Goal: Transaction & Acquisition: Purchase product/service

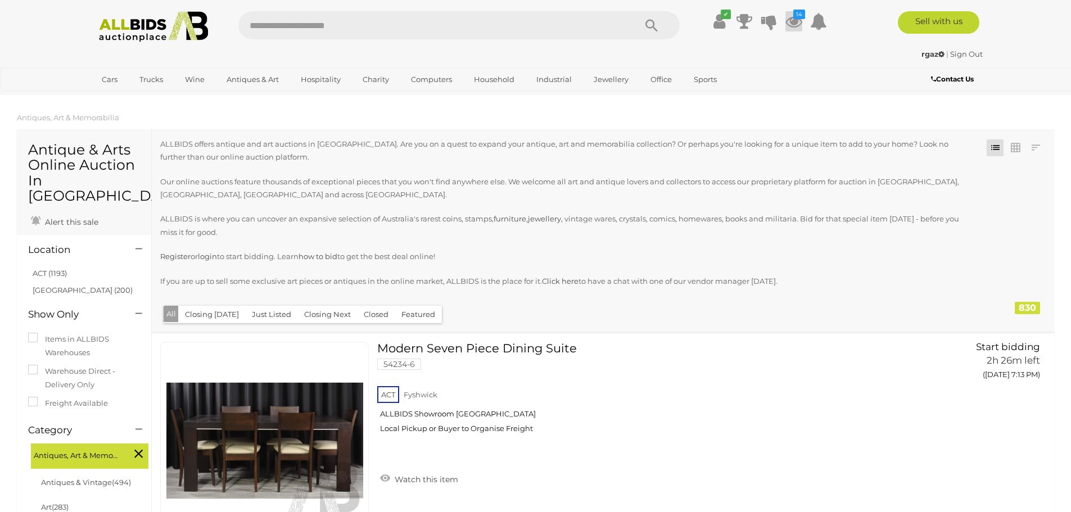
click at [795, 19] on icon at bounding box center [793, 21] width 17 height 20
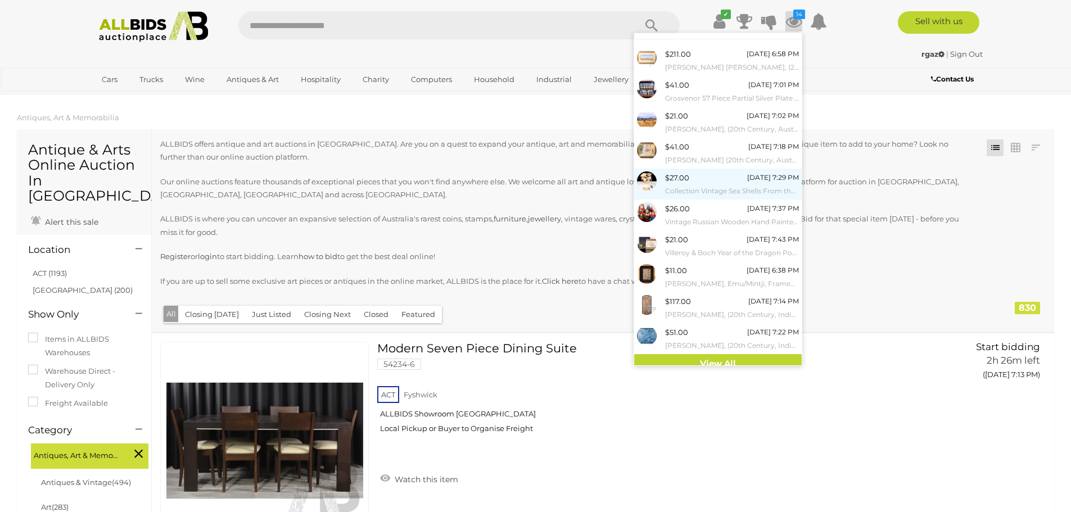
scroll to position [26, 0]
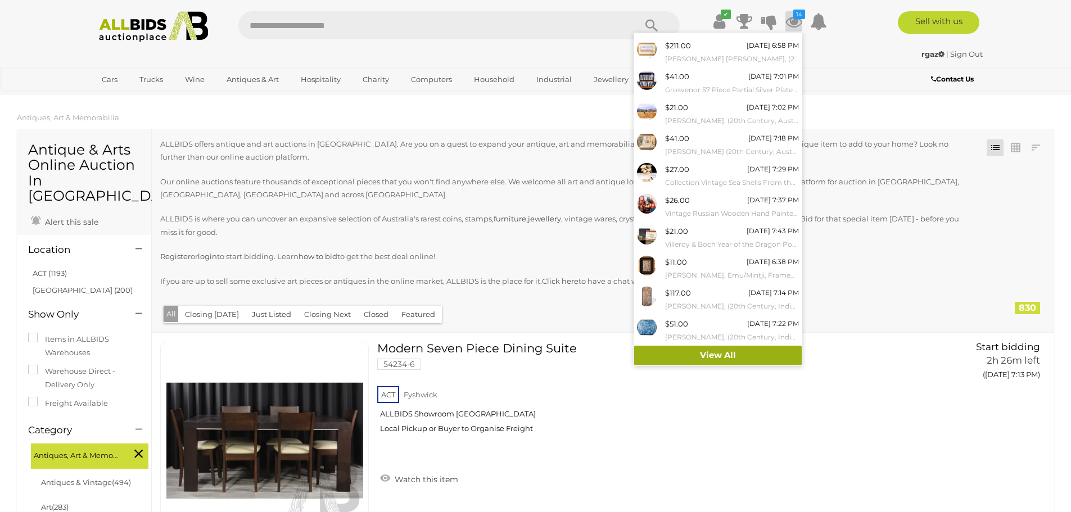
click at [705, 359] on link "View All" at bounding box center [717, 356] width 167 height 20
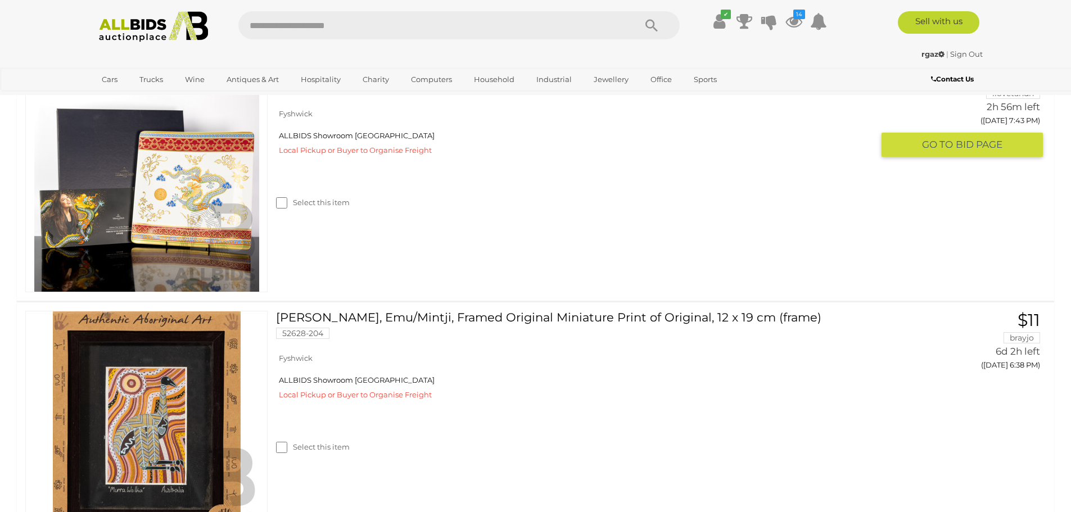
scroll to position [1742, 0]
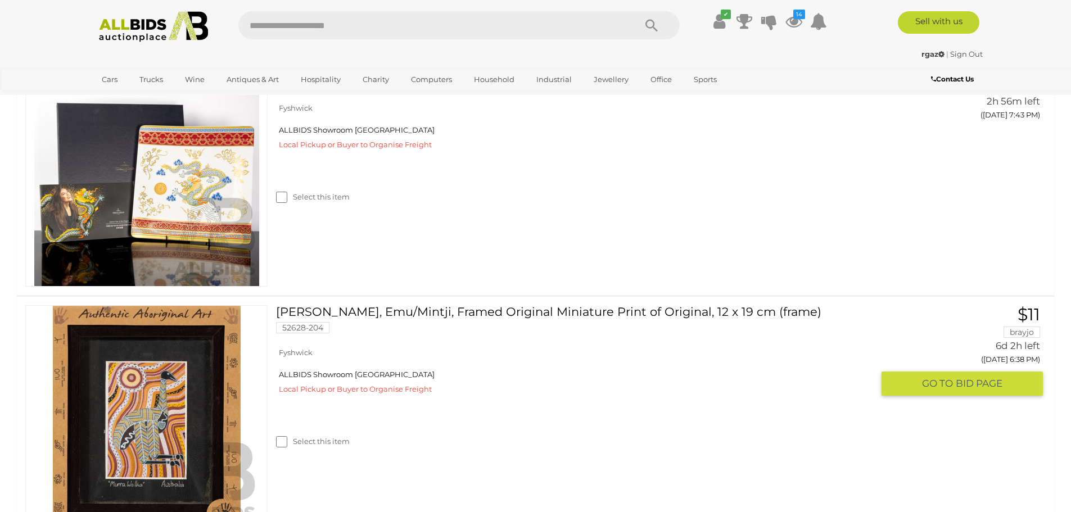
click at [141, 349] on link at bounding box center [146, 418] width 242 height 226
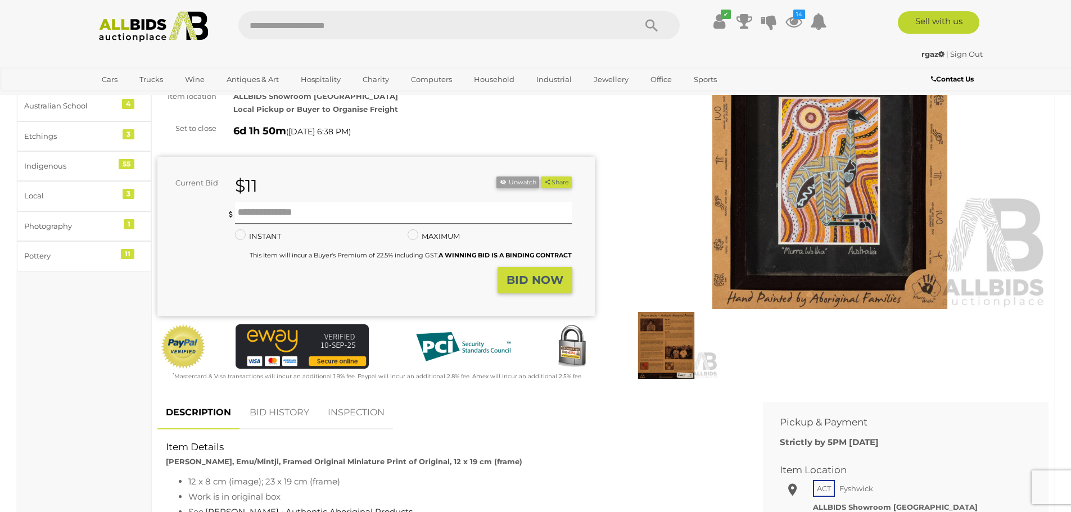
scroll to position [112, 0]
click at [798, 205] on img at bounding box center [830, 169] width 437 height 282
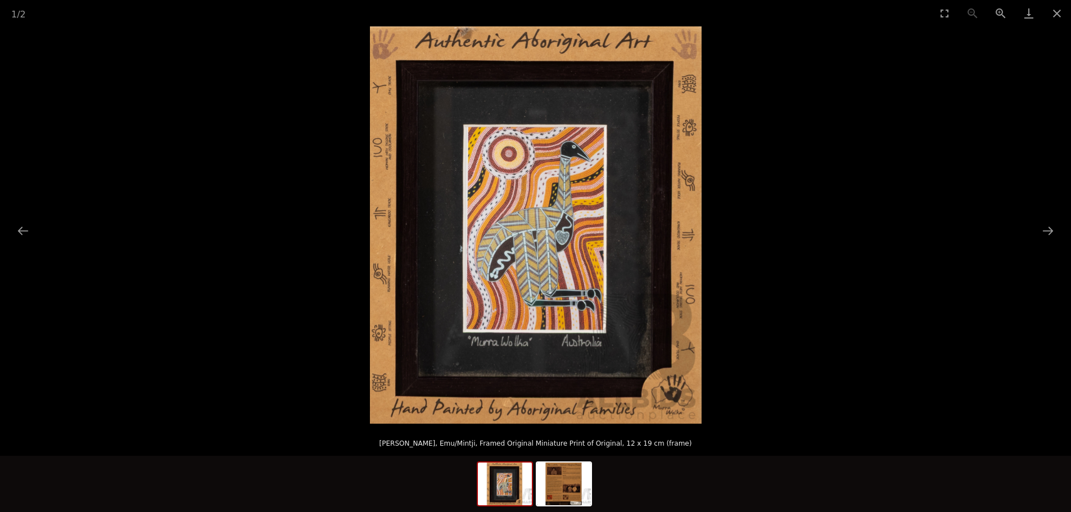
click at [508, 255] on img at bounding box center [536, 224] width 332 height 397
click at [509, 255] on img at bounding box center [536, 224] width 332 height 397
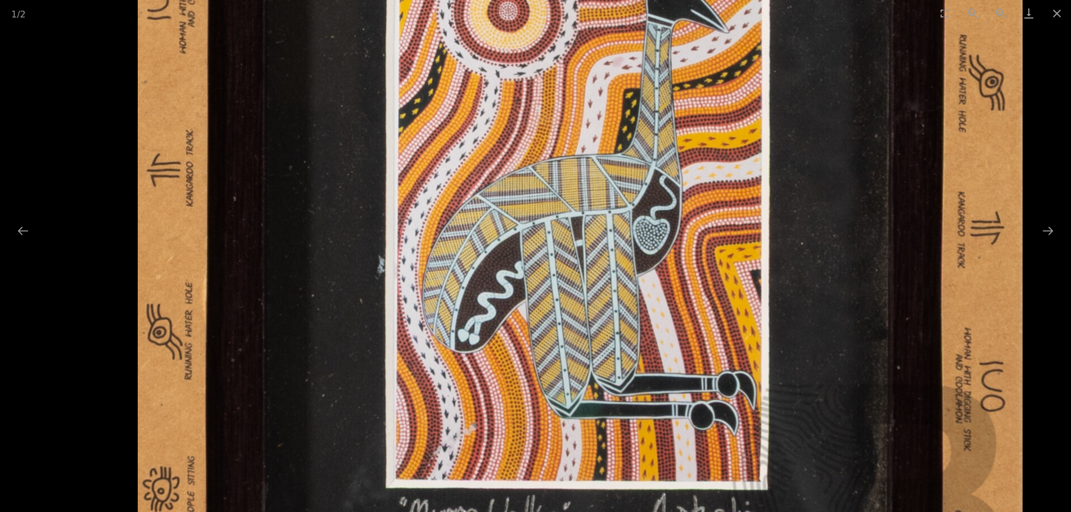
click at [504, 256] on img at bounding box center [580, 202] width 884 height 1060
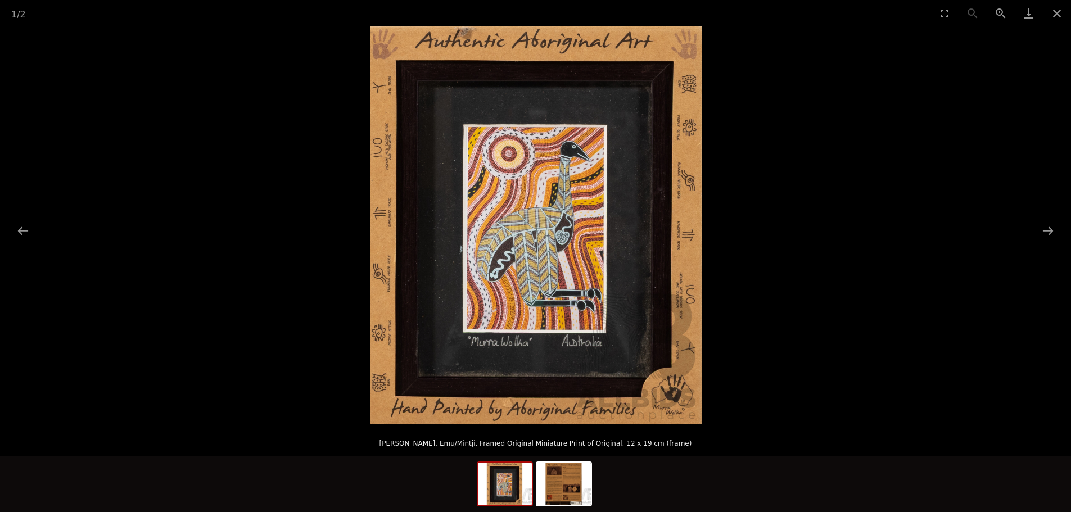
click at [522, 366] on img at bounding box center [536, 224] width 332 height 397
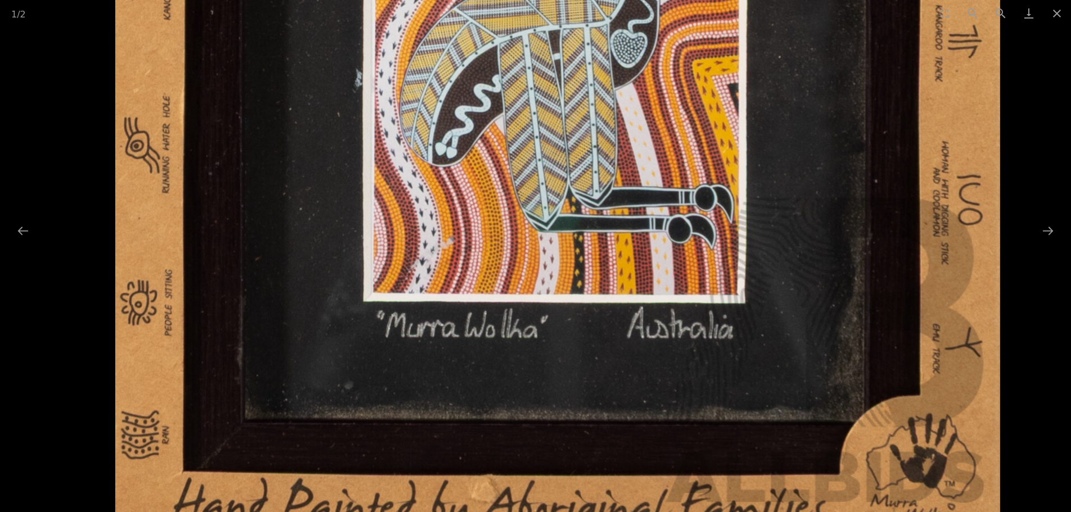
click at [687, 255] on img at bounding box center [557, 15] width 884 height 1060
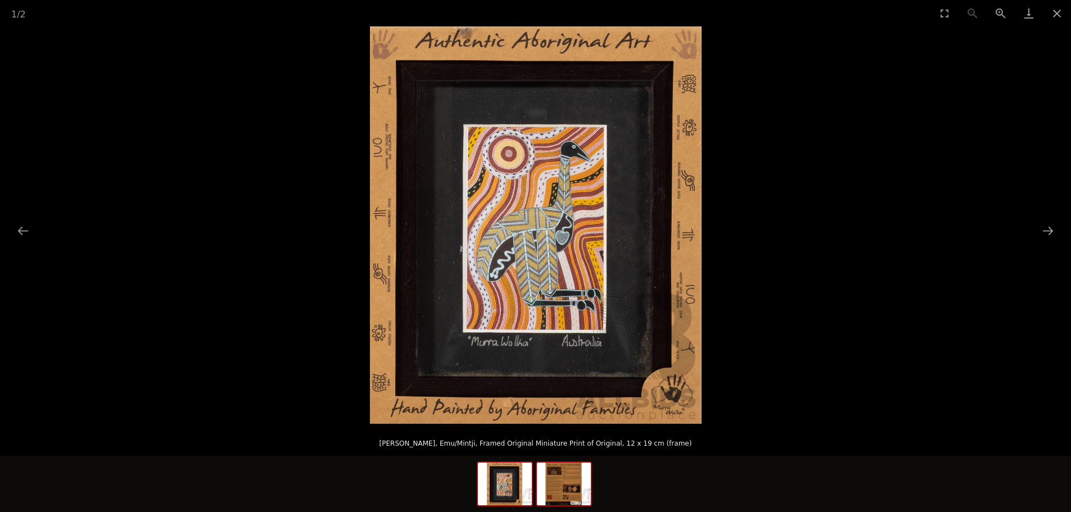
click at [571, 488] on img at bounding box center [564, 484] width 54 height 43
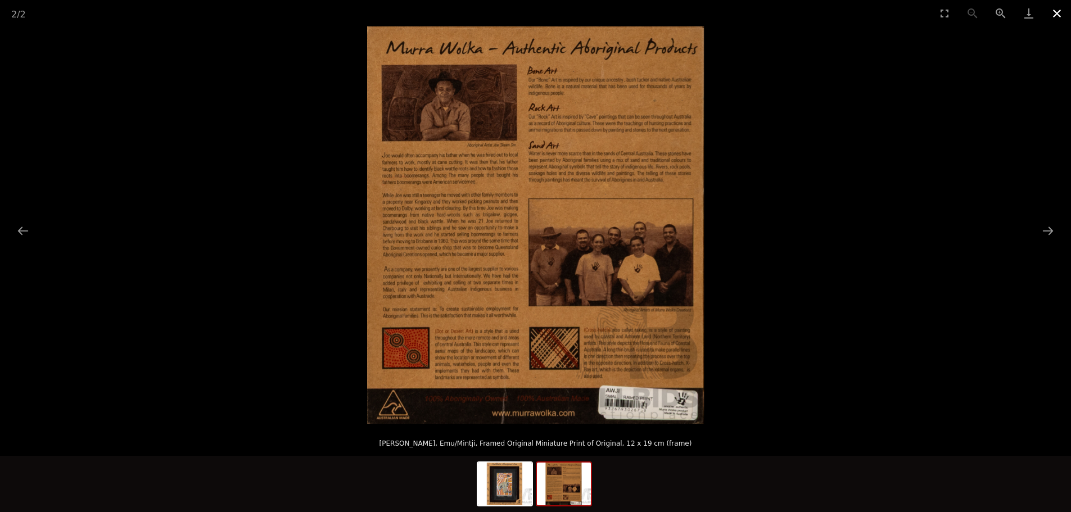
click at [1057, 13] on button "Close gallery" at bounding box center [1057, 13] width 28 height 26
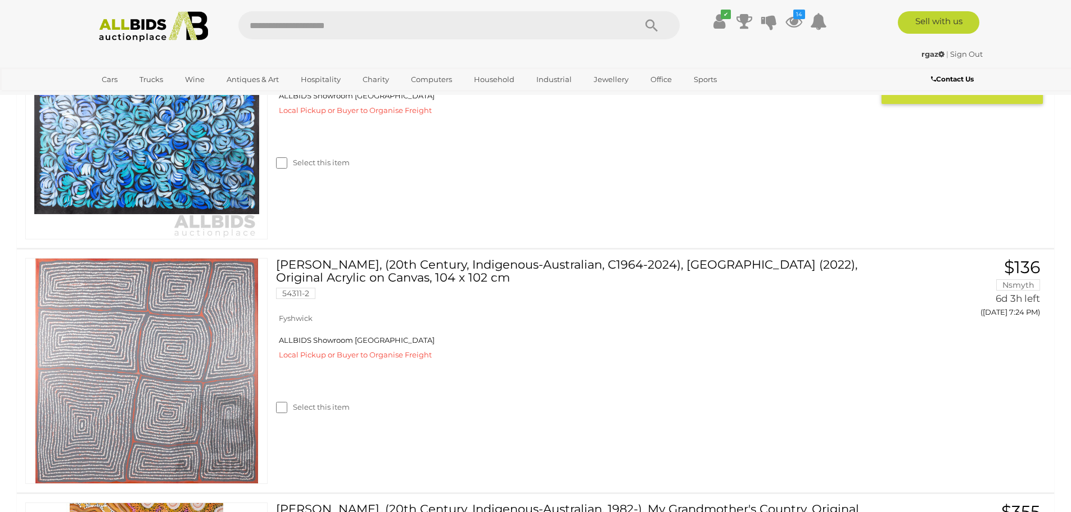
scroll to position [2542, 0]
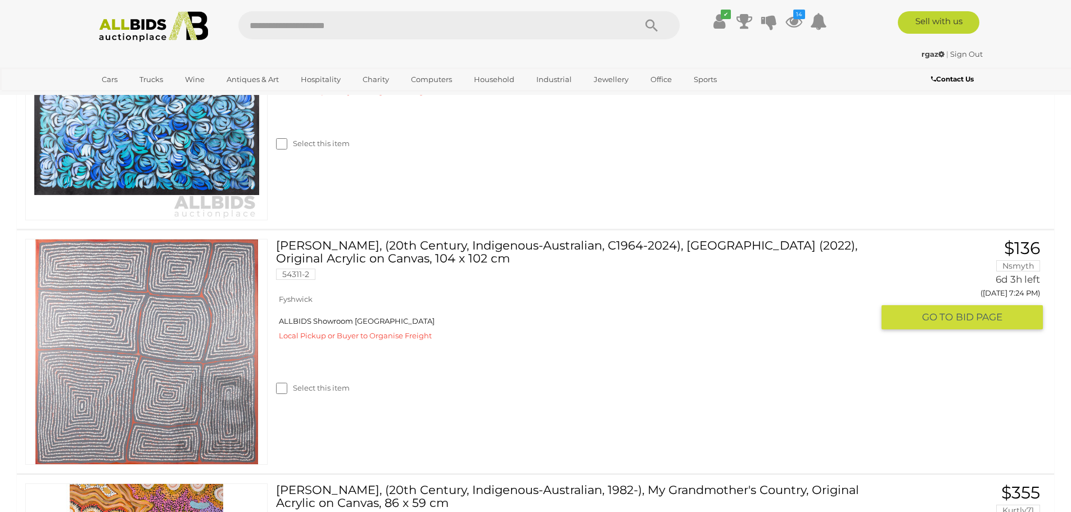
click at [209, 296] on link at bounding box center [146, 352] width 242 height 226
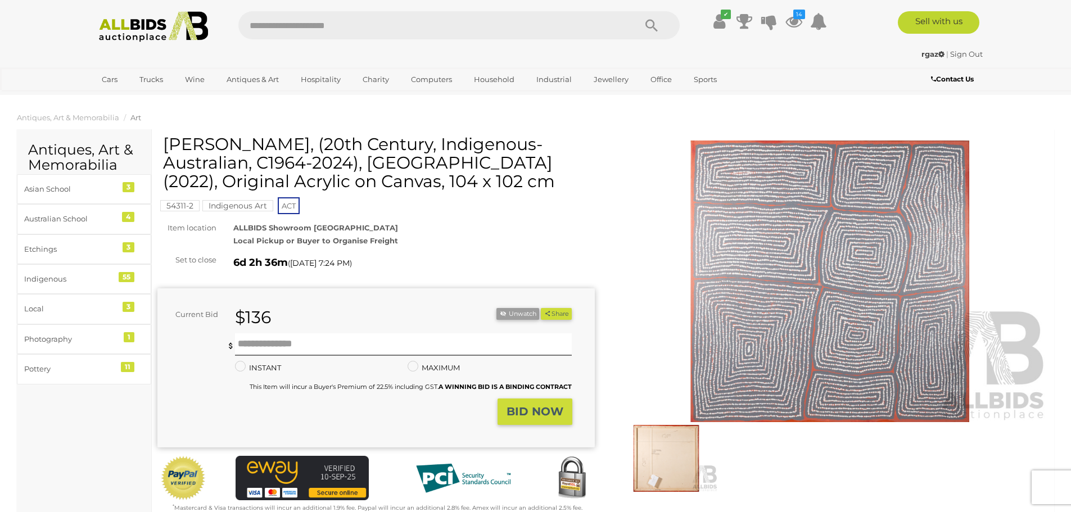
click at [645, 452] on img at bounding box center [665, 458] width 103 height 67
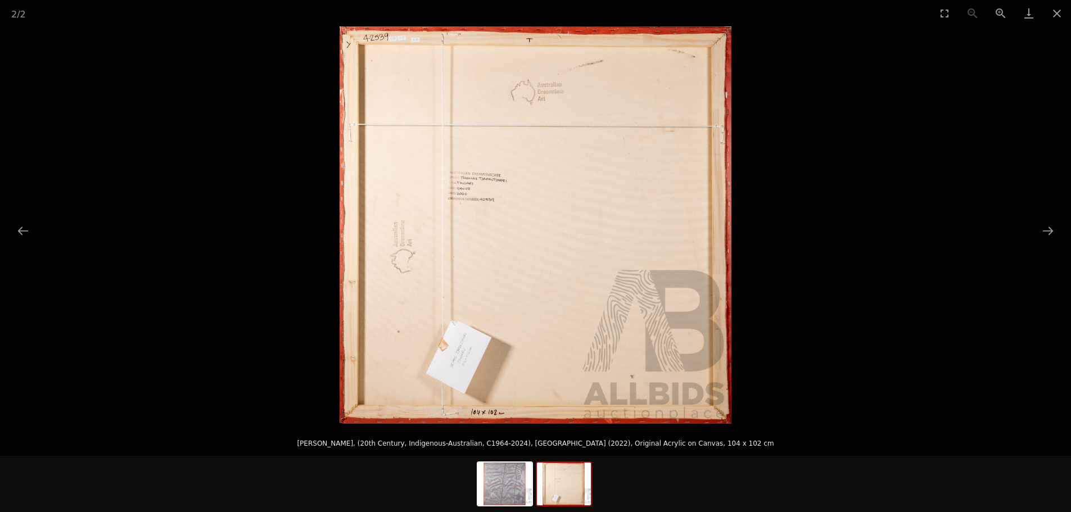
click at [522, 181] on img at bounding box center [535, 224] width 392 height 397
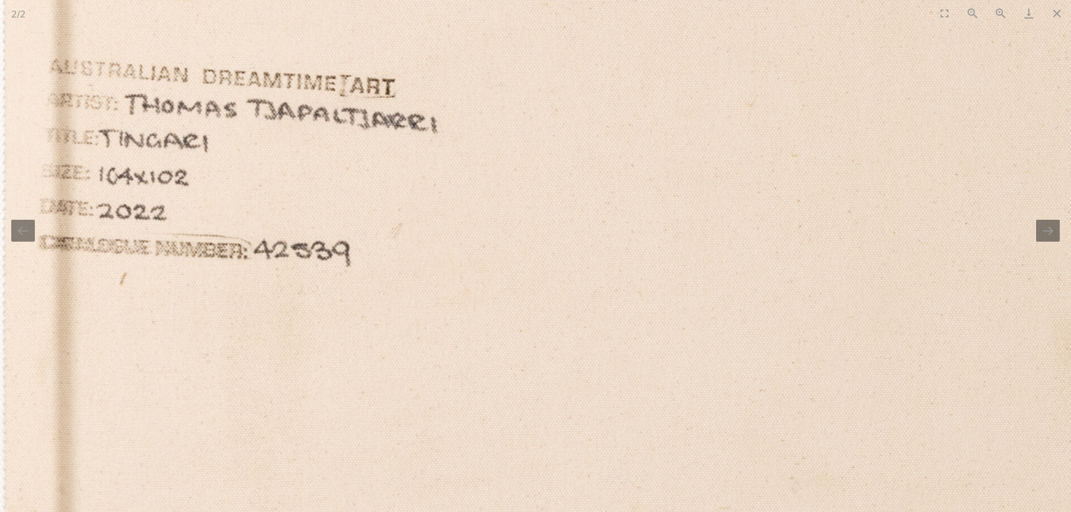
drag, startPoint x: 470, startPoint y: 332, endPoint x: 540, endPoint y: -11, distance: 349.4
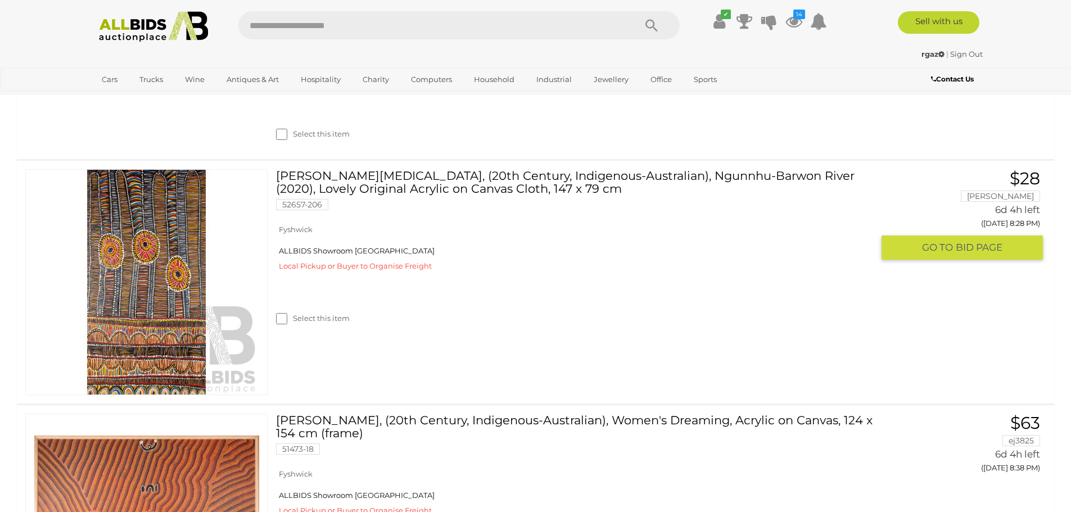
scroll to position [2995, 0]
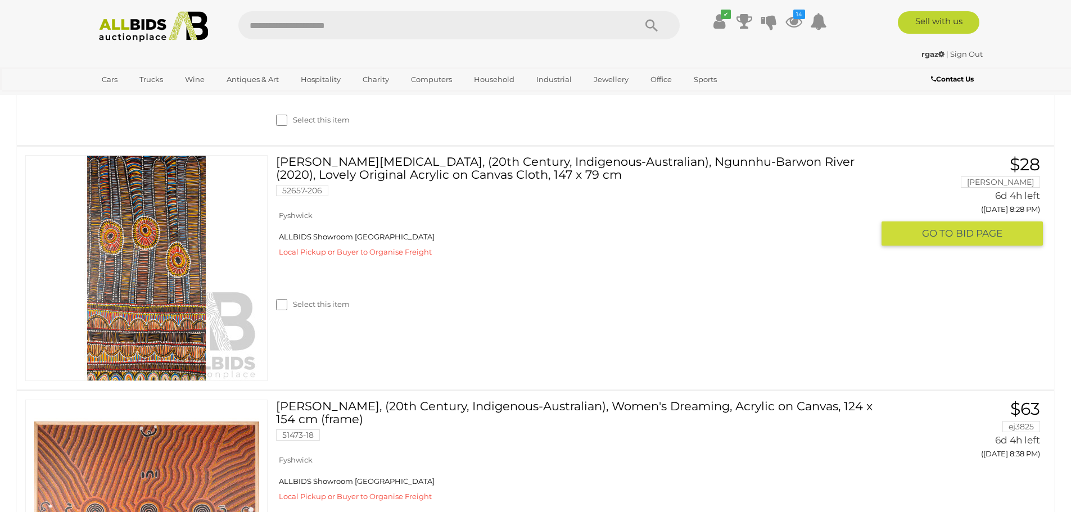
click at [161, 360] on link at bounding box center [146, 268] width 242 height 226
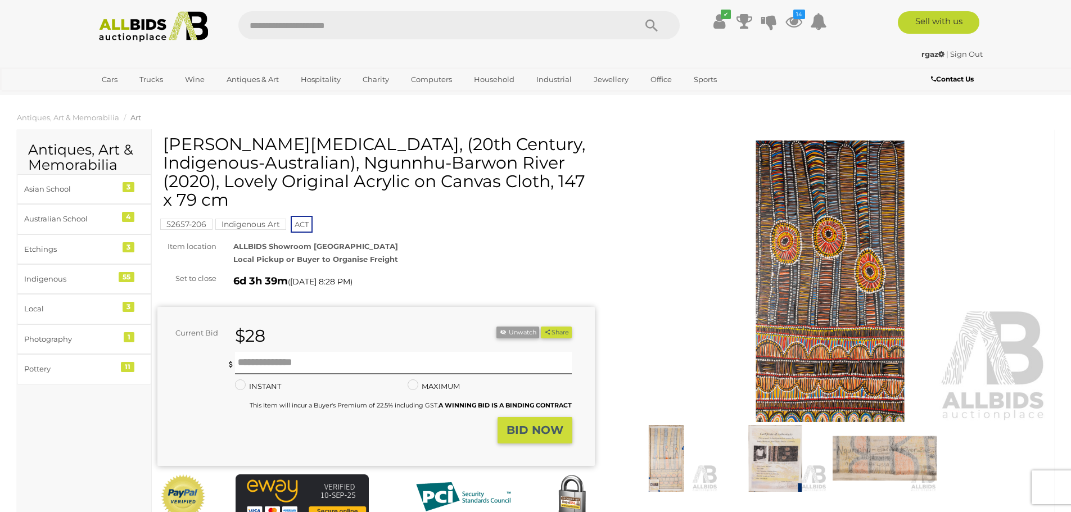
click at [673, 453] on img at bounding box center [665, 458] width 103 height 67
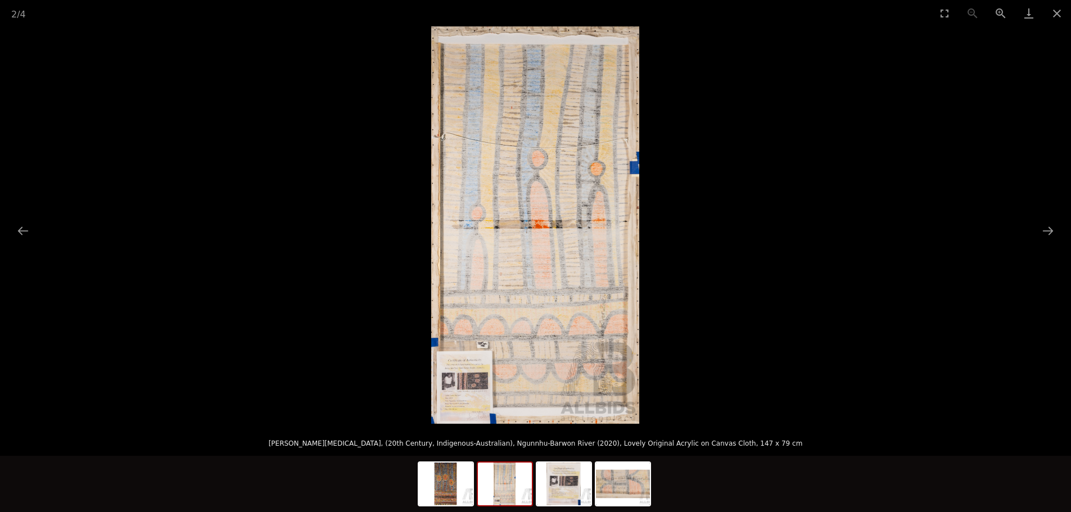
click at [560, 154] on img at bounding box center [535, 224] width 208 height 397
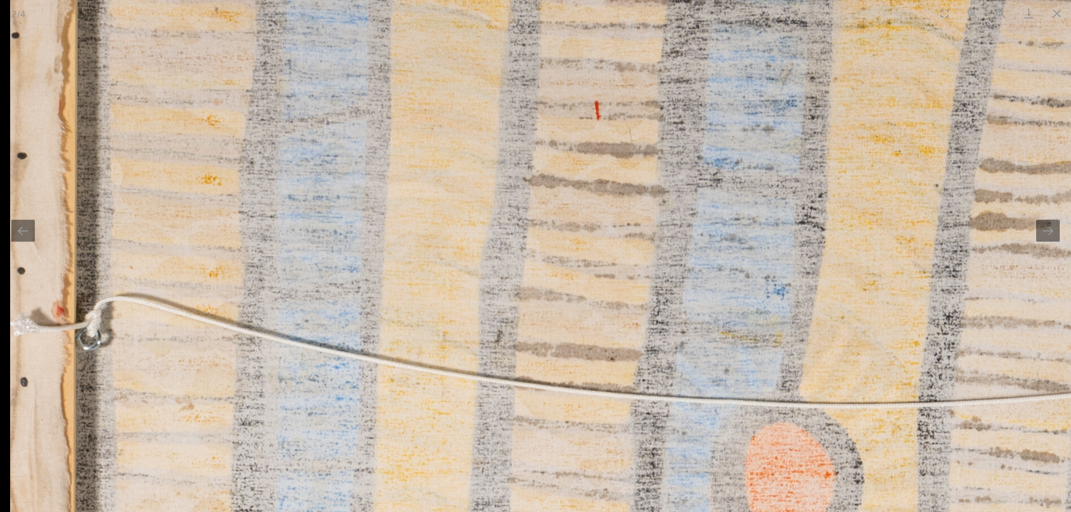
drag, startPoint x: 364, startPoint y: 107, endPoint x: 745, endPoint y: 327, distance: 440.4
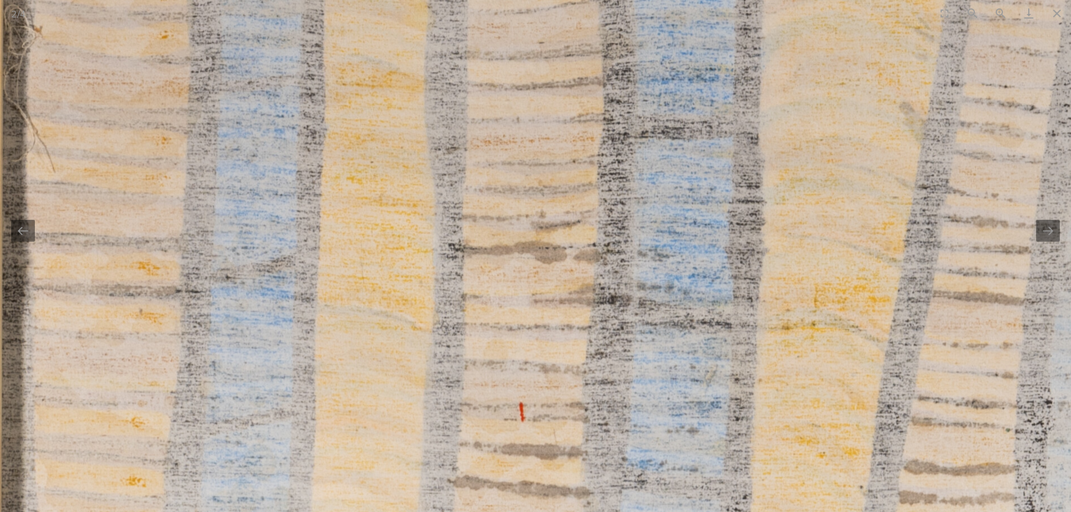
drag, startPoint x: 437, startPoint y: 132, endPoint x: 368, endPoint y: 380, distance: 257.9
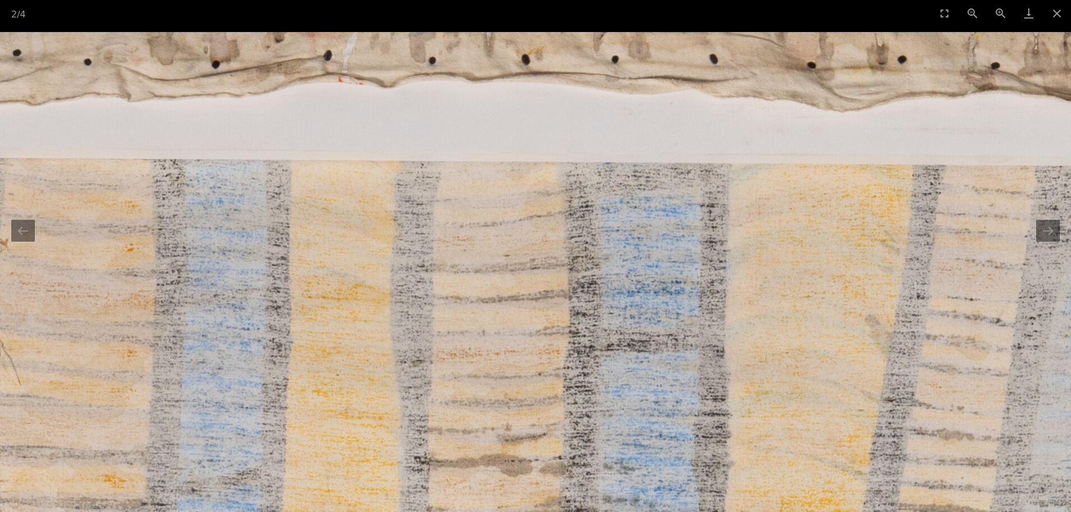
drag, startPoint x: 441, startPoint y: 107, endPoint x: 424, endPoint y: 298, distance: 191.8
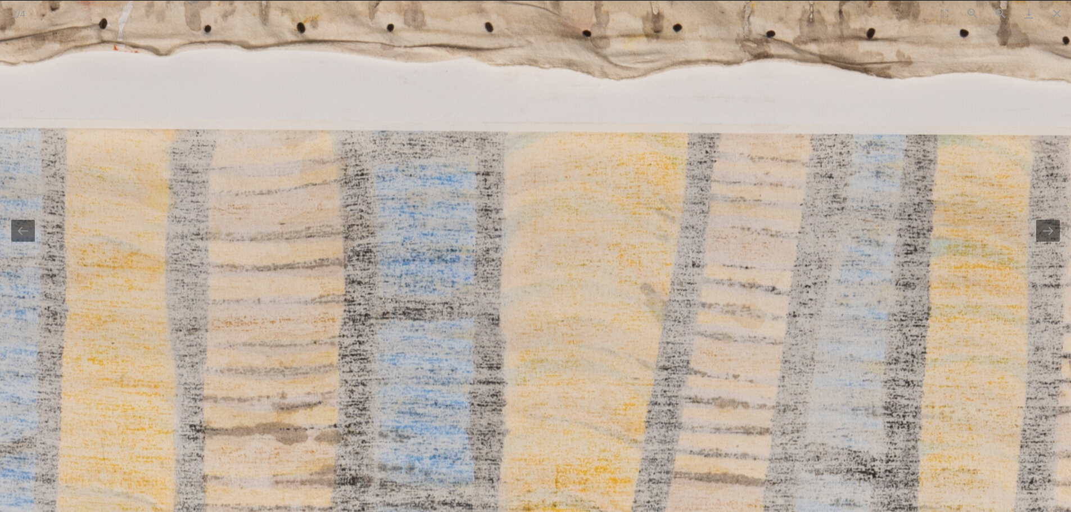
drag, startPoint x: 689, startPoint y: 97, endPoint x: 306, endPoint y: 102, distance: 382.2
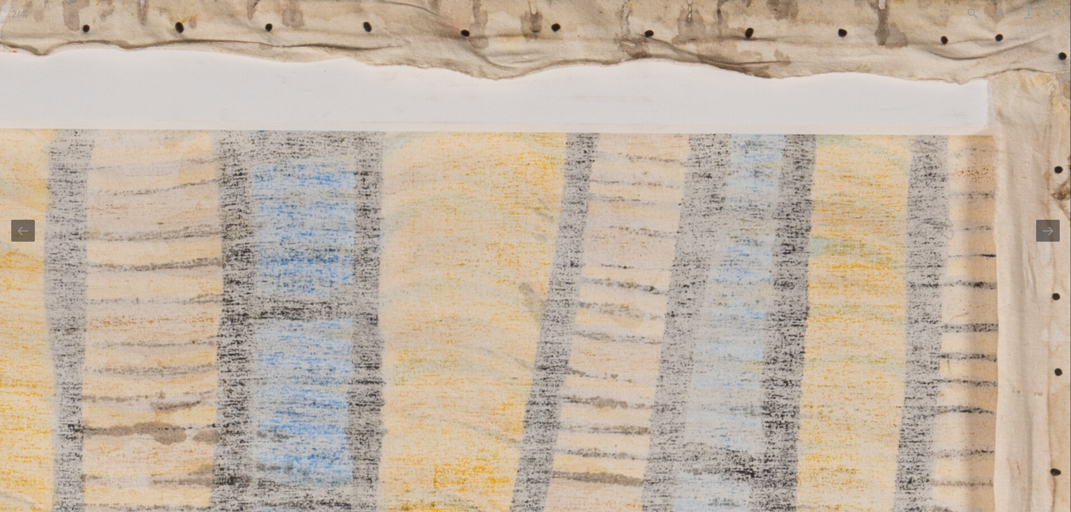
drag, startPoint x: 773, startPoint y: 133, endPoint x: 451, endPoint y: 137, distance: 322.6
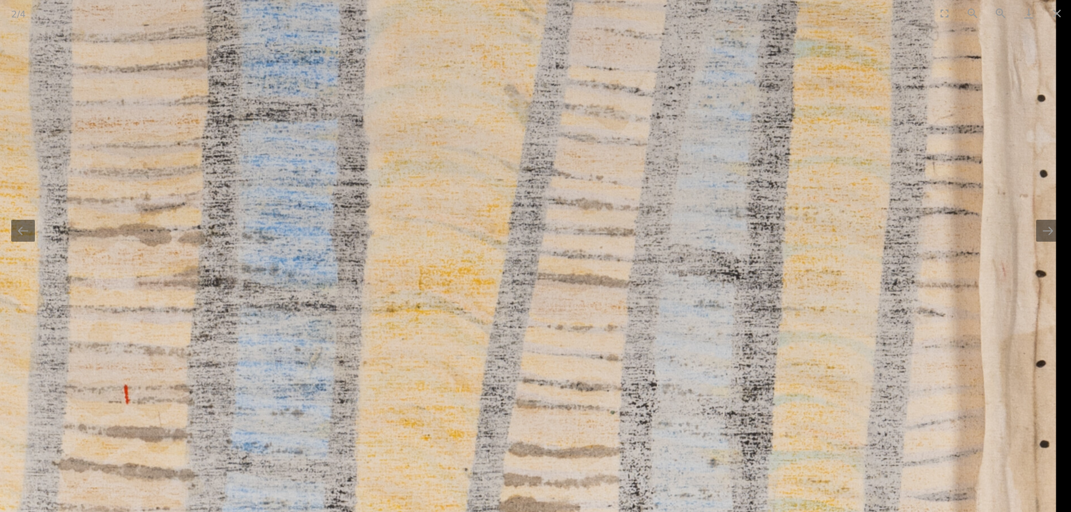
drag, startPoint x: 864, startPoint y: 305, endPoint x: 712, endPoint y: -5, distance: 345.1
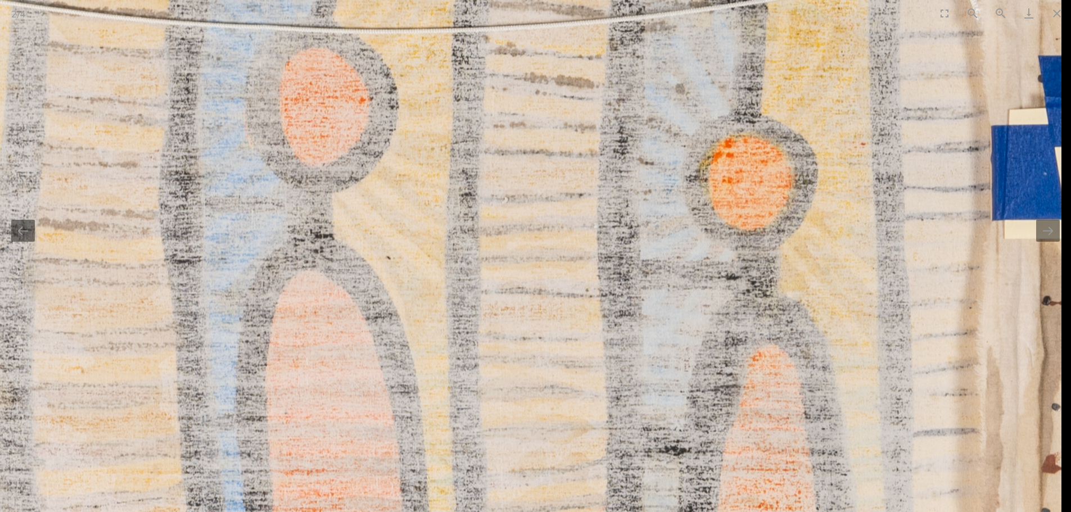
drag, startPoint x: 810, startPoint y: 381, endPoint x: 750, endPoint y: 59, distance: 327.5
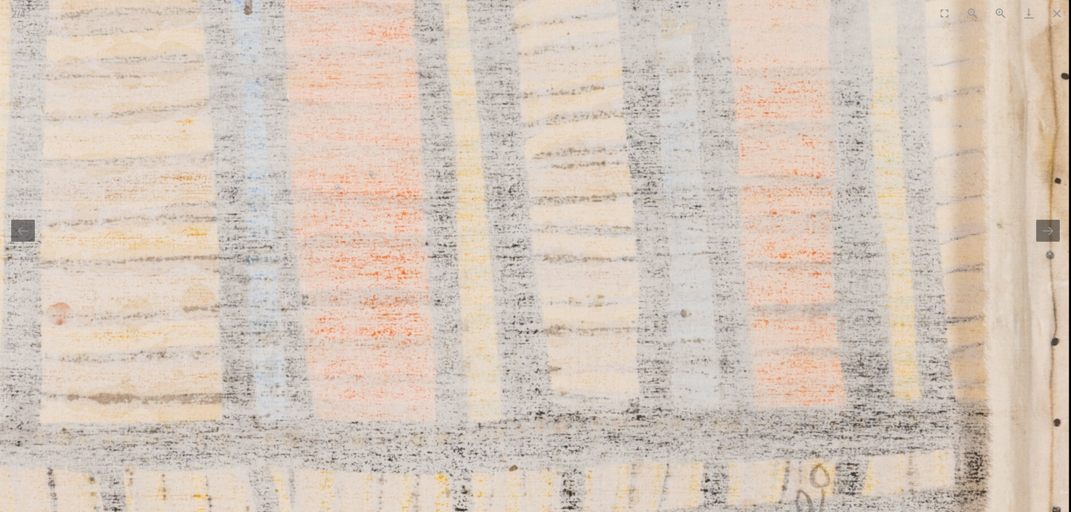
drag, startPoint x: 850, startPoint y: 124, endPoint x: 853, endPoint y: 538, distance: 414.8
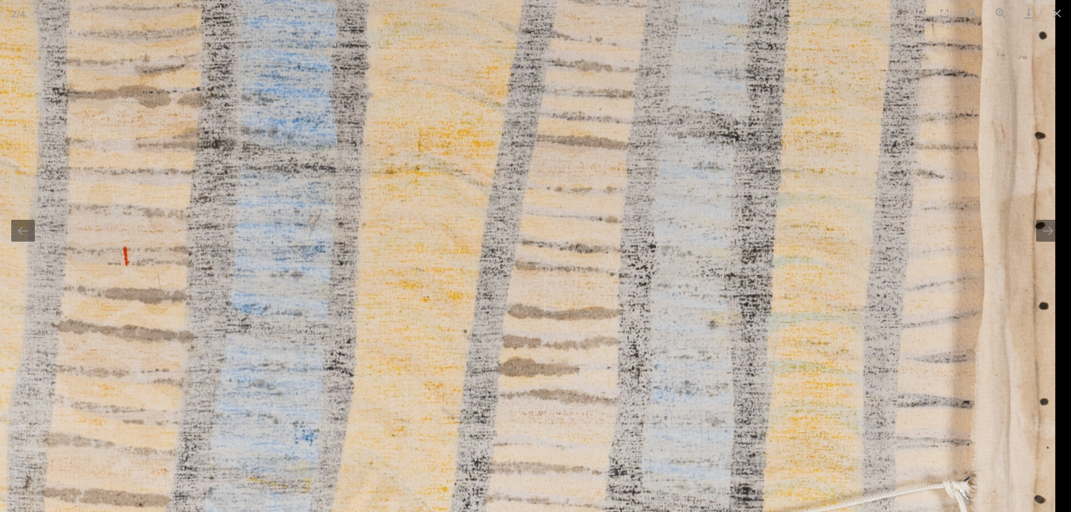
drag, startPoint x: 968, startPoint y: 165, endPoint x: 888, endPoint y: -59, distance: 238.2
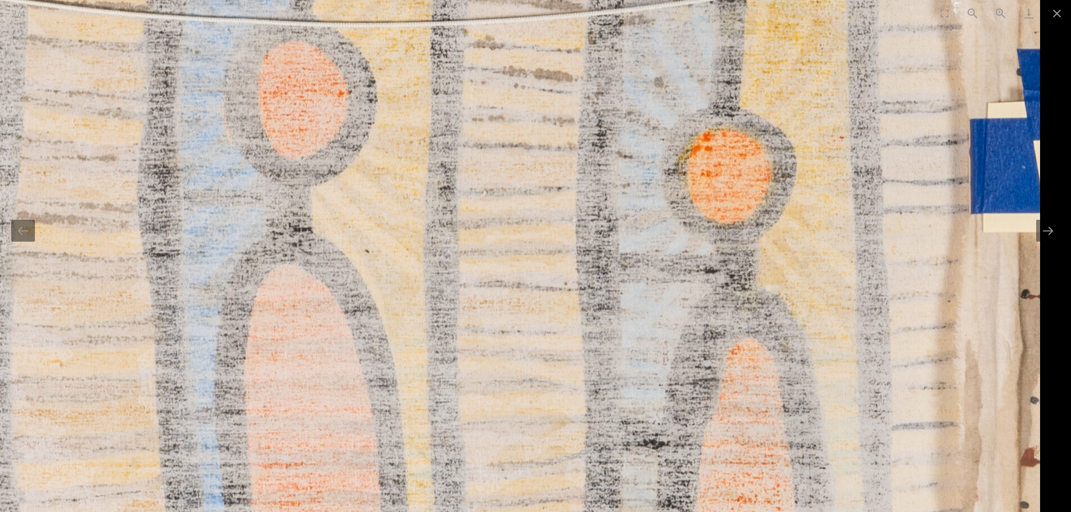
drag, startPoint x: 1002, startPoint y: 273, endPoint x: 814, endPoint y: 536, distance: 322.8
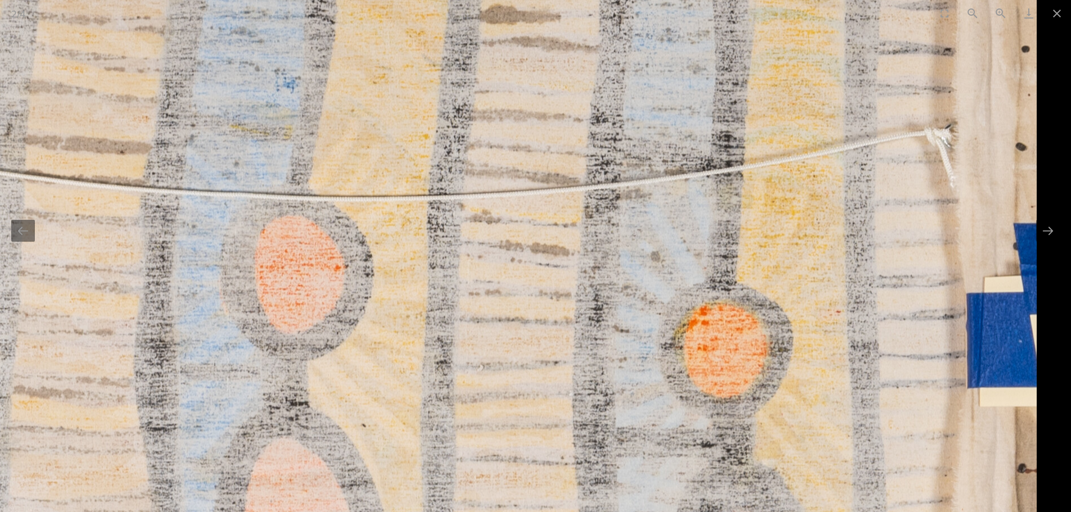
drag, startPoint x: 1000, startPoint y: 392, endPoint x: 796, endPoint y: 386, distance: 204.1
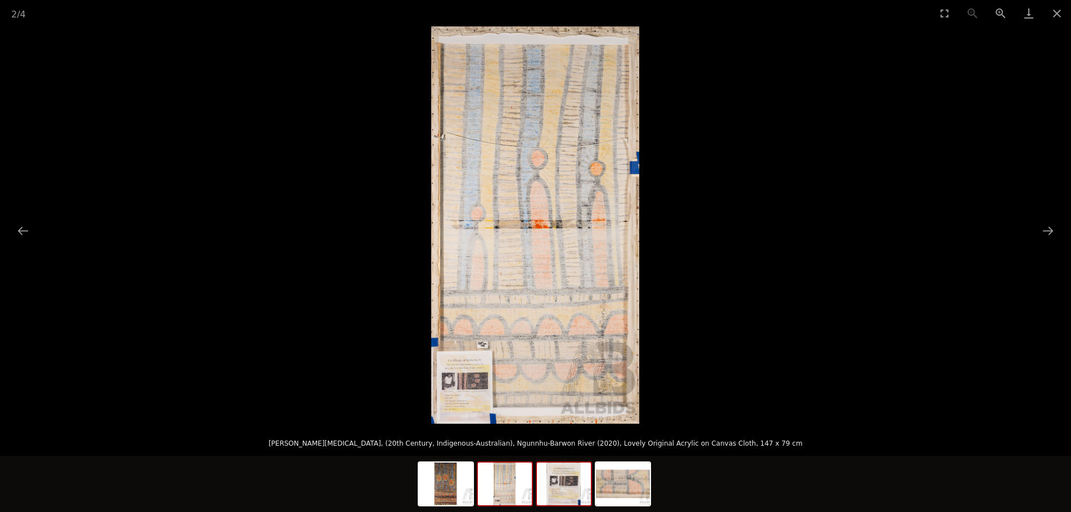
click at [575, 483] on img at bounding box center [564, 484] width 54 height 43
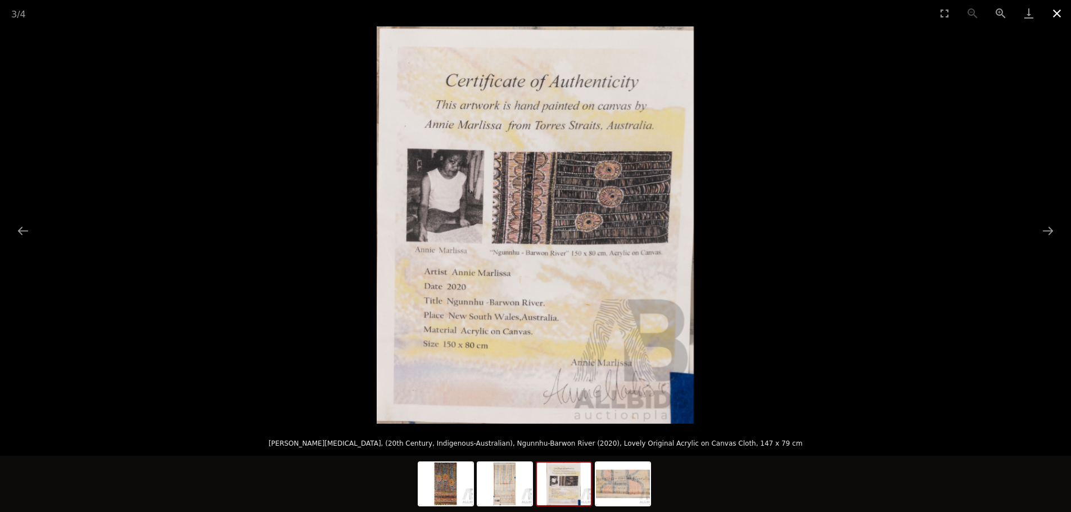
click at [1056, 10] on button "Close gallery" at bounding box center [1057, 13] width 28 height 26
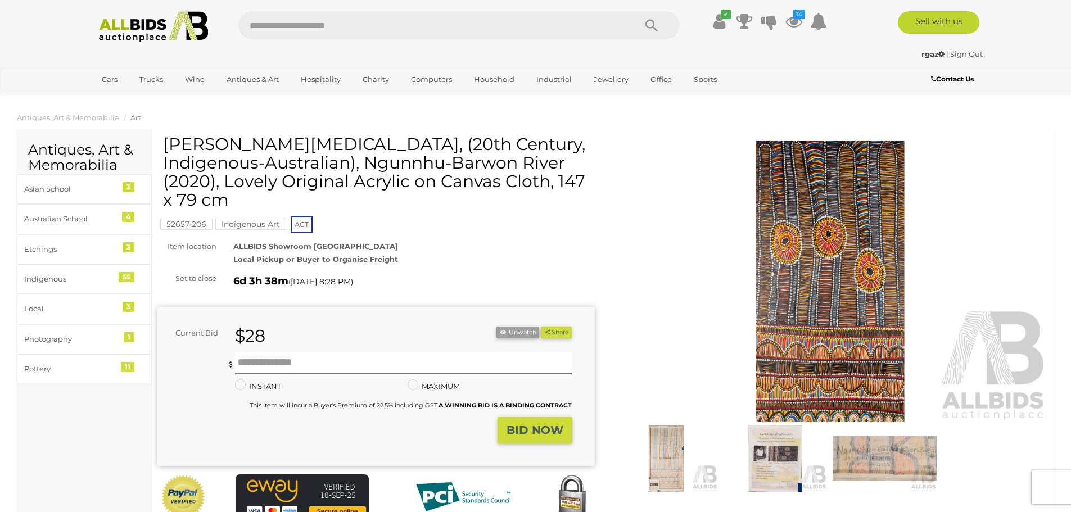
click at [875, 456] on img at bounding box center [883, 458] width 103 height 67
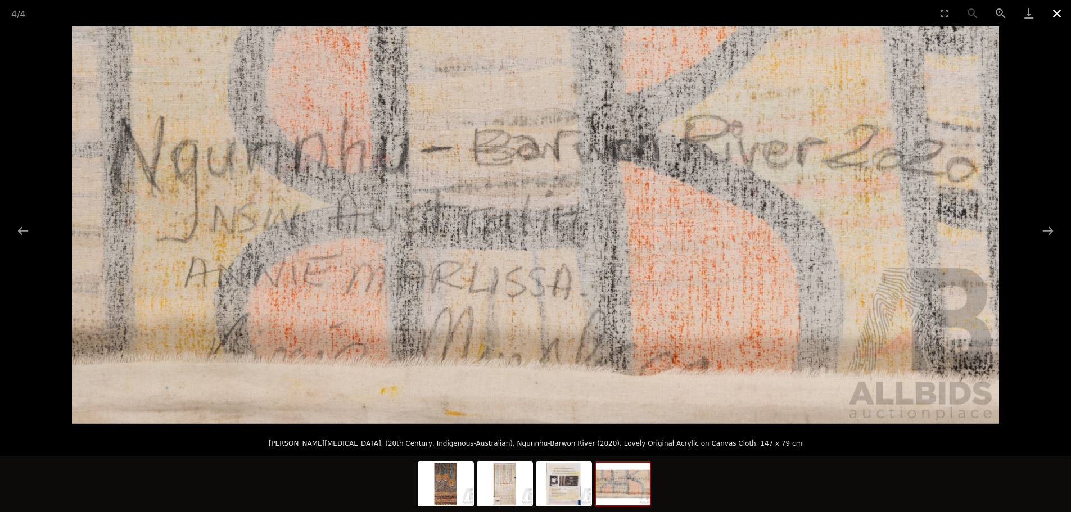
click at [1052, 16] on button "Close gallery" at bounding box center [1057, 13] width 28 height 26
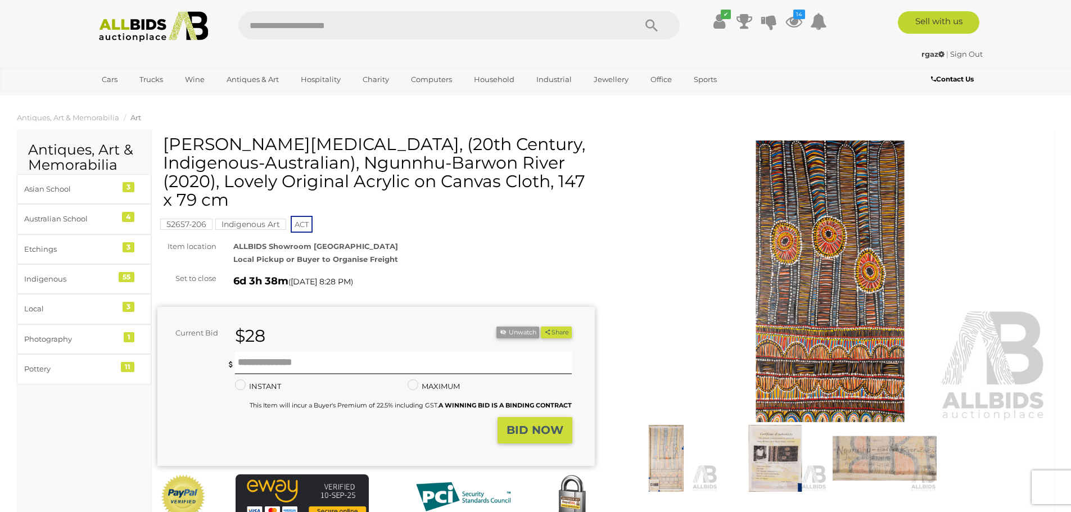
click at [878, 299] on img at bounding box center [830, 282] width 437 height 282
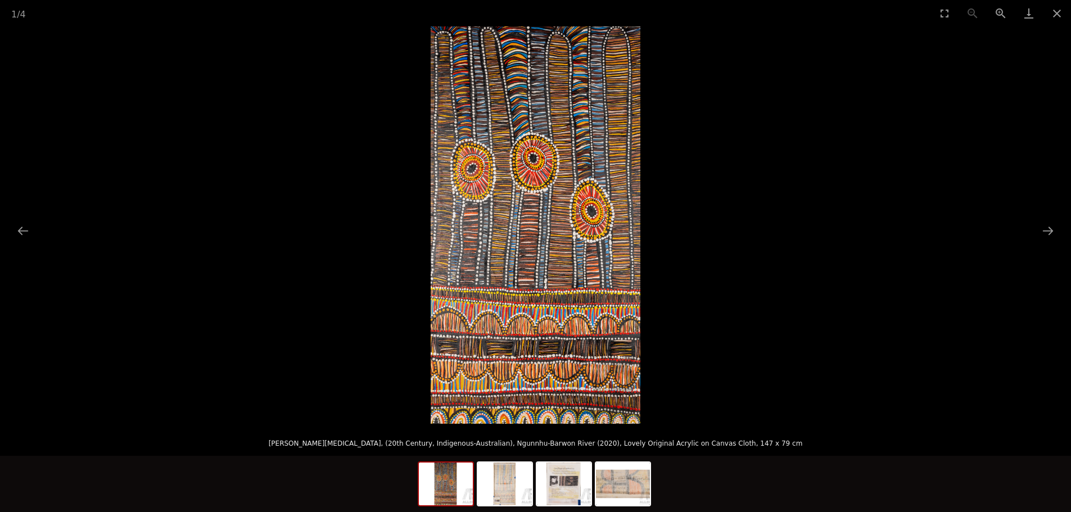
click at [491, 271] on img at bounding box center [536, 224] width 210 height 397
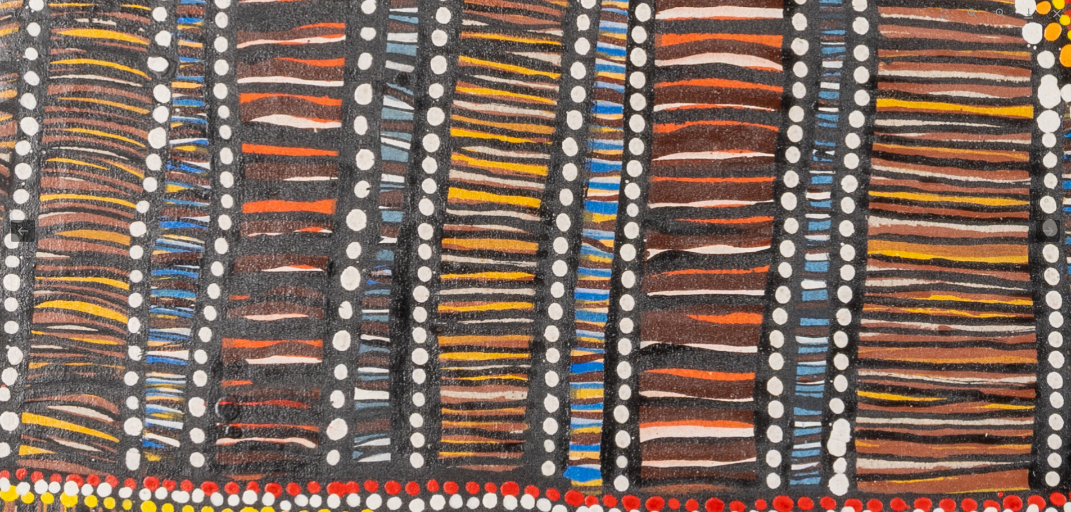
click at [492, 271] on img at bounding box center [764, 30] width 1529 height 2901
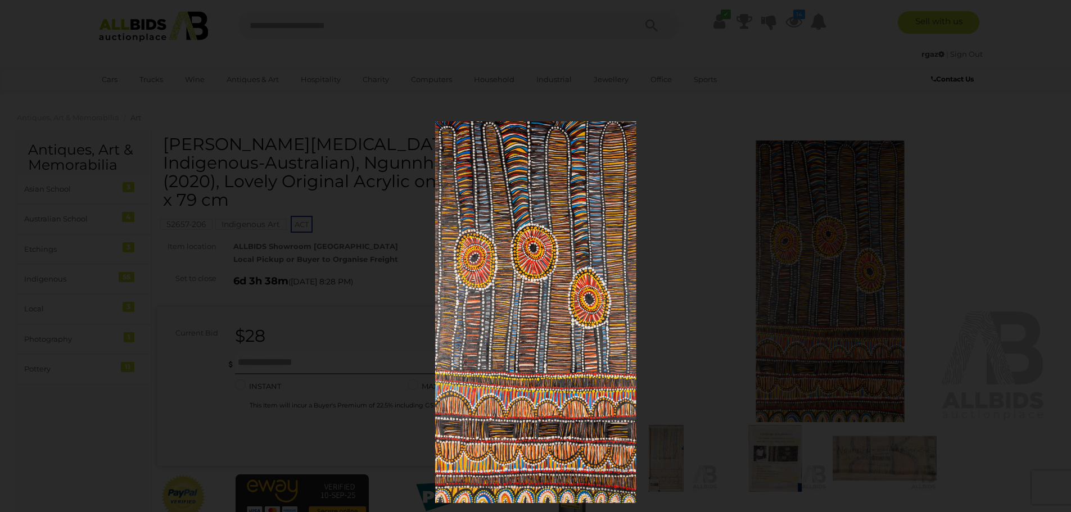
drag, startPoint x: 509, startPoint y: 108, endPoint x: 498, endPoint y: 196, distance: 87.8
click at [498, 196] on img at bounding box center [535, 311] width 201 height 381
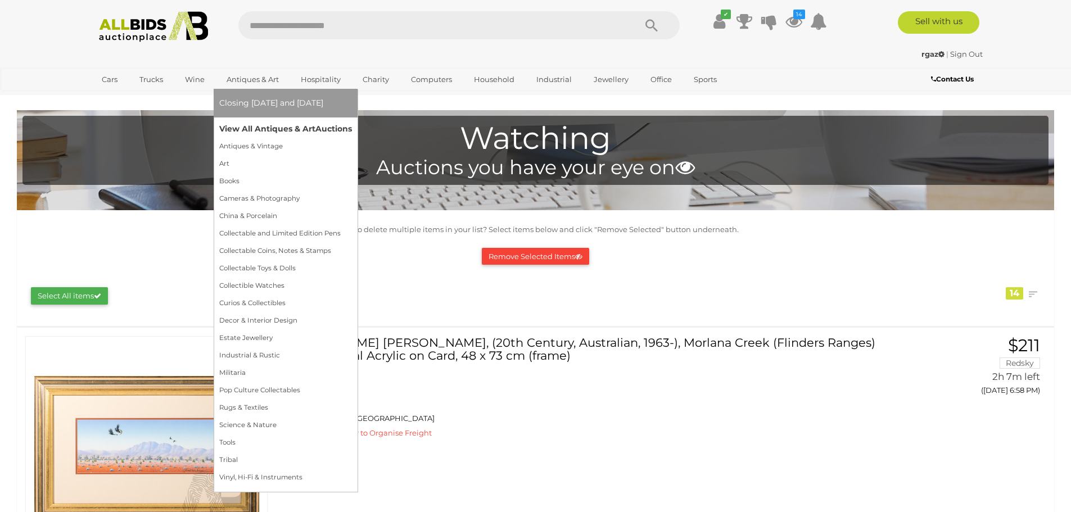
click at [271, 129] on link "View All Antiques & Art Auctions" at bounding box center [285, 128] width 133 height 17
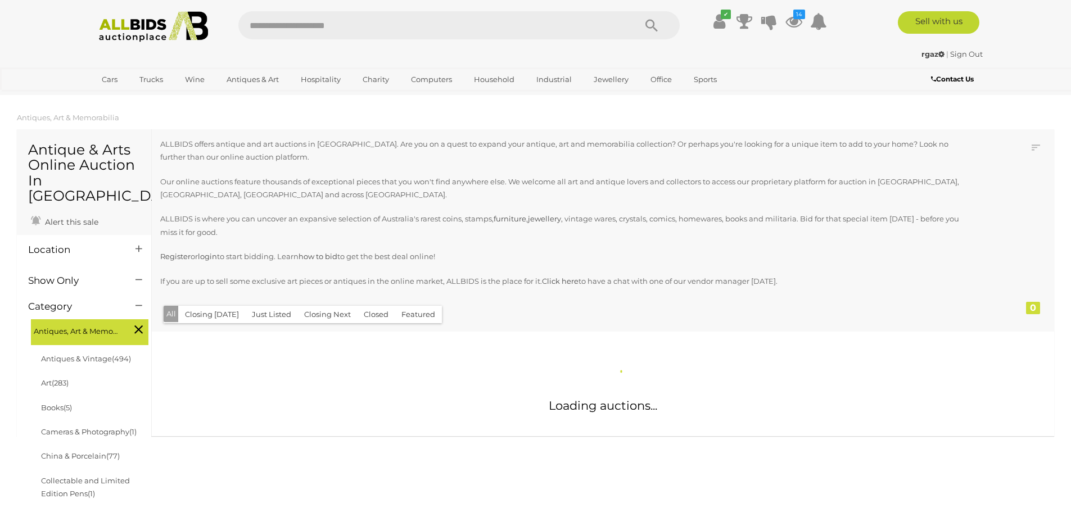
click at [58, 244] on h4 "Location" at bounding box center [73, 249] width 90 height 11
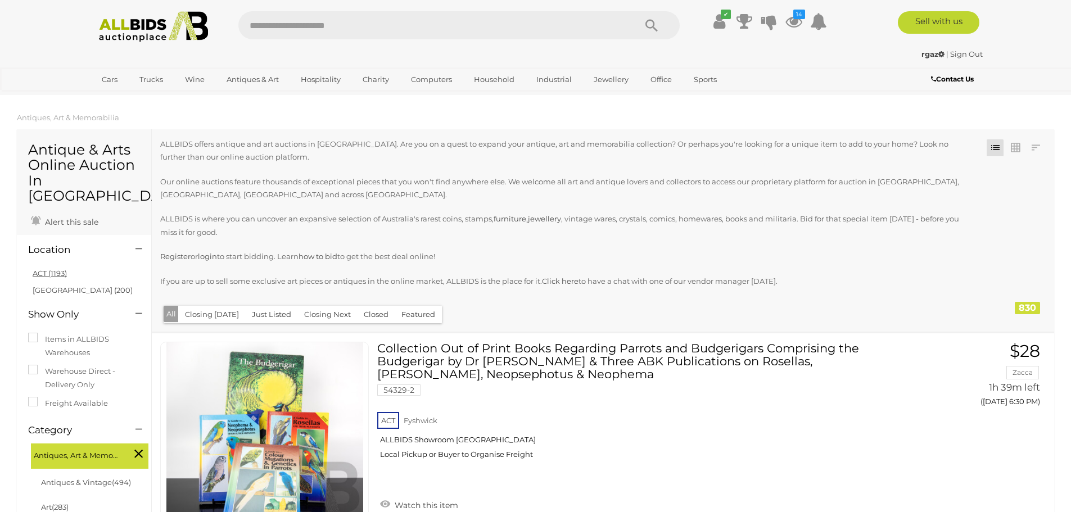
click at [46, 269] on link "ACT (1193)" at bounding box center [50, 273] width 34 height 9
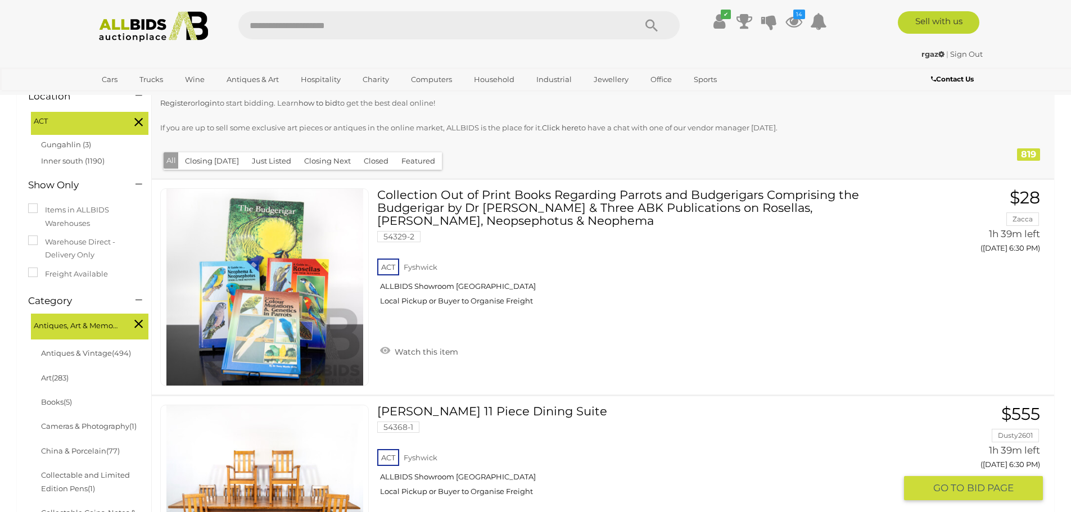
scroll to position [169, 0]
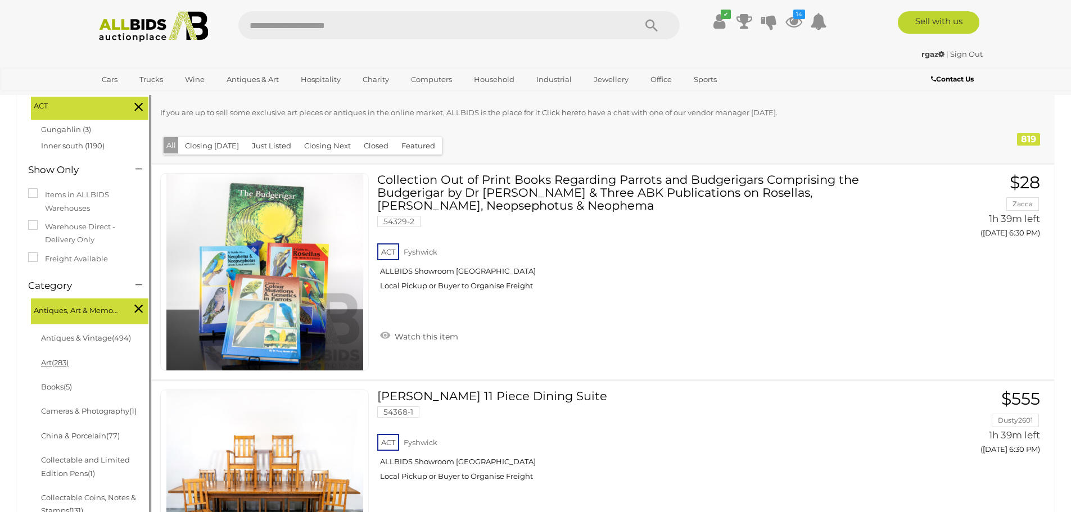
click at [53, 358] on link "Art (283)" at bounding box center [55, 362] width 28 height 9
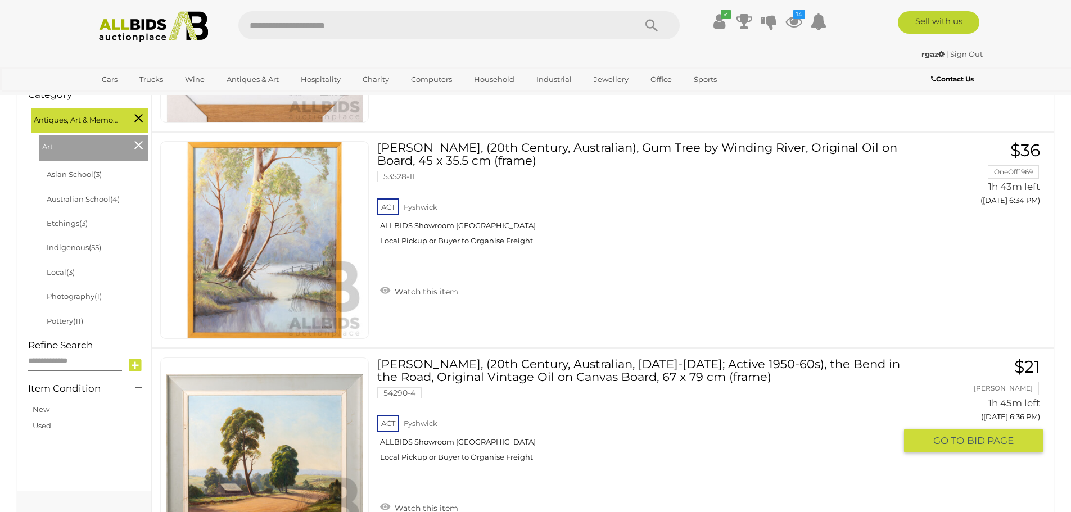
scroll to position [506, 0]
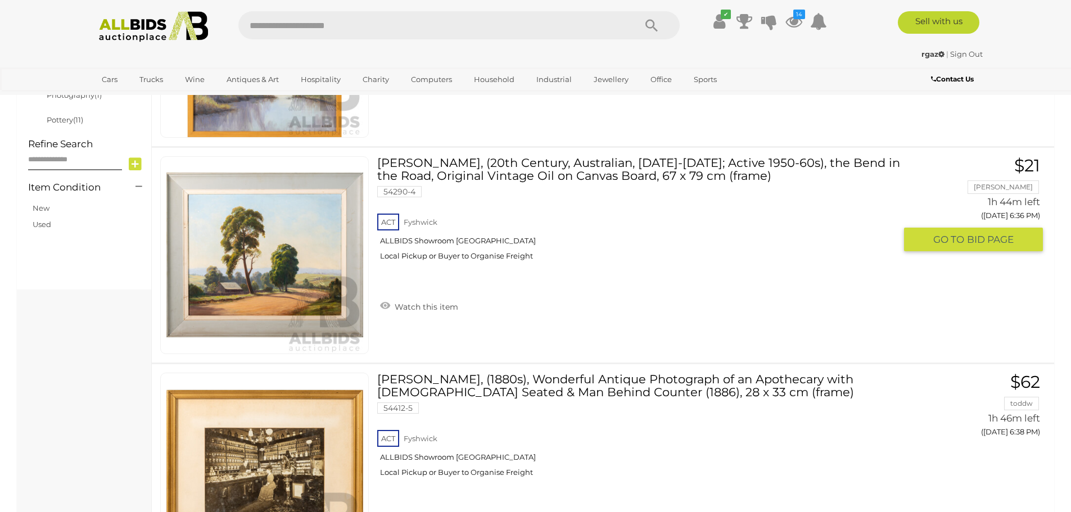
click at [265, 232] on link at bounding box center [264, 255] width 209 height 198
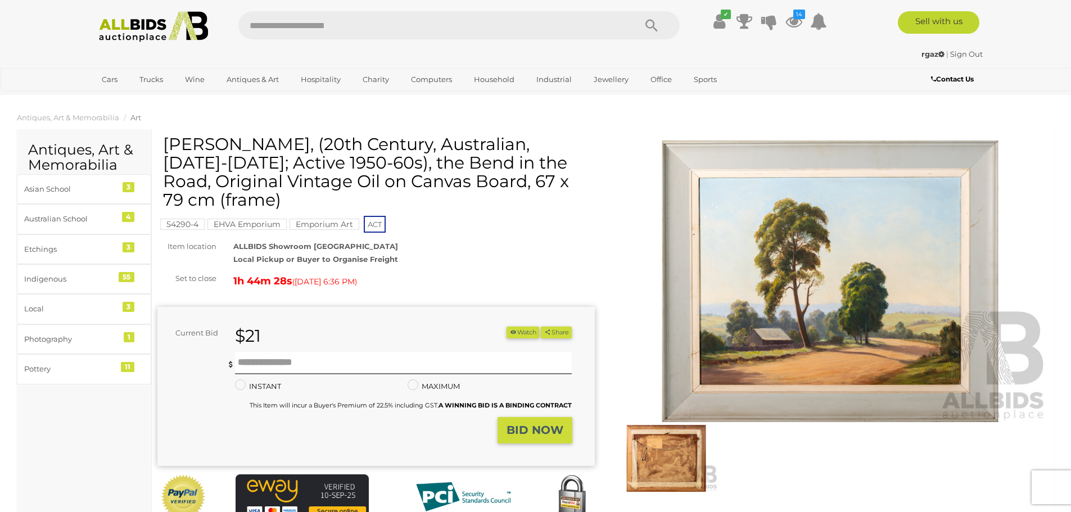
click at [803, 240] on img at bounding box center [830, 282] width 437 height 282
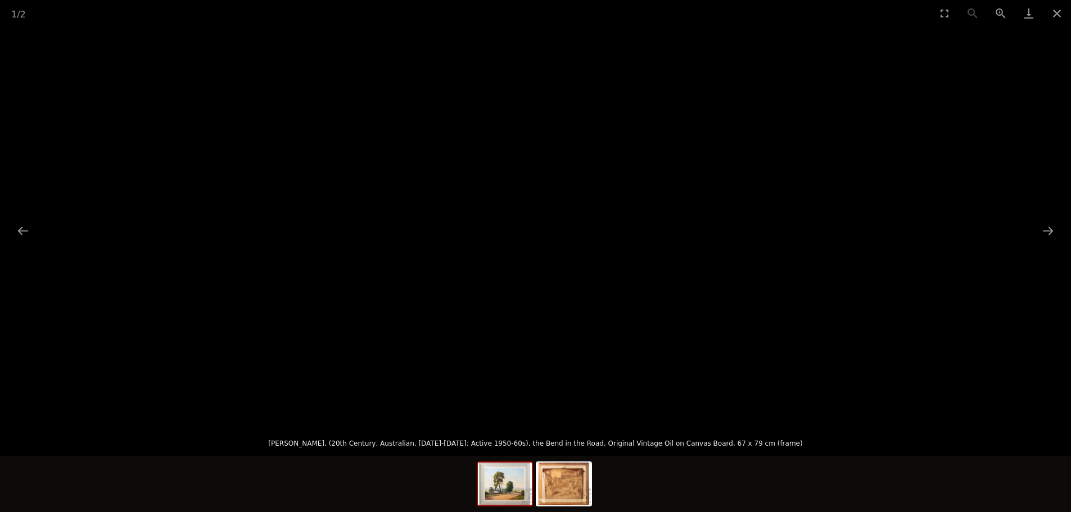
click at [536, 225] on img at bounding box center [536, 225] width 0 height 0
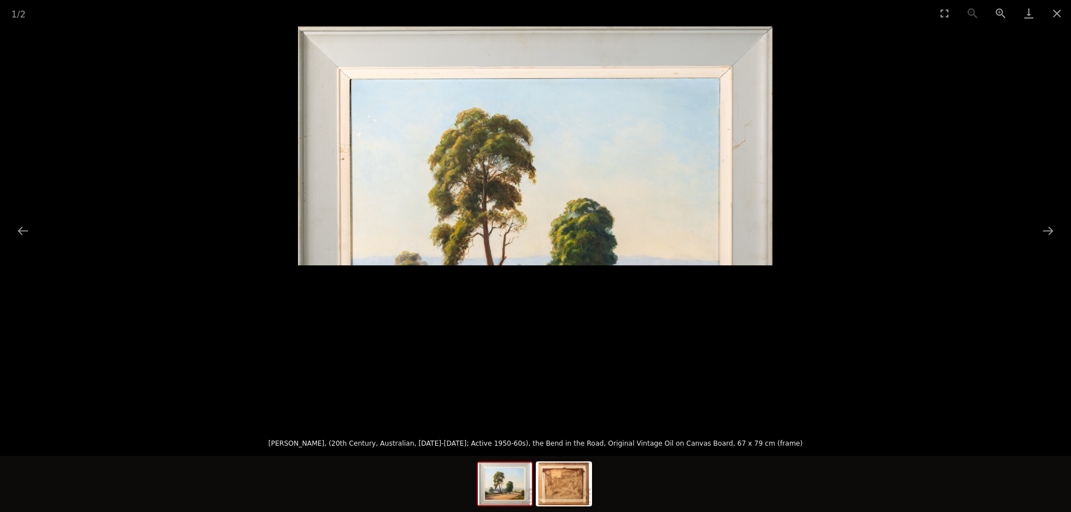
click at [572, 229] on img at bounding box center [535, 224] width 474 height 397
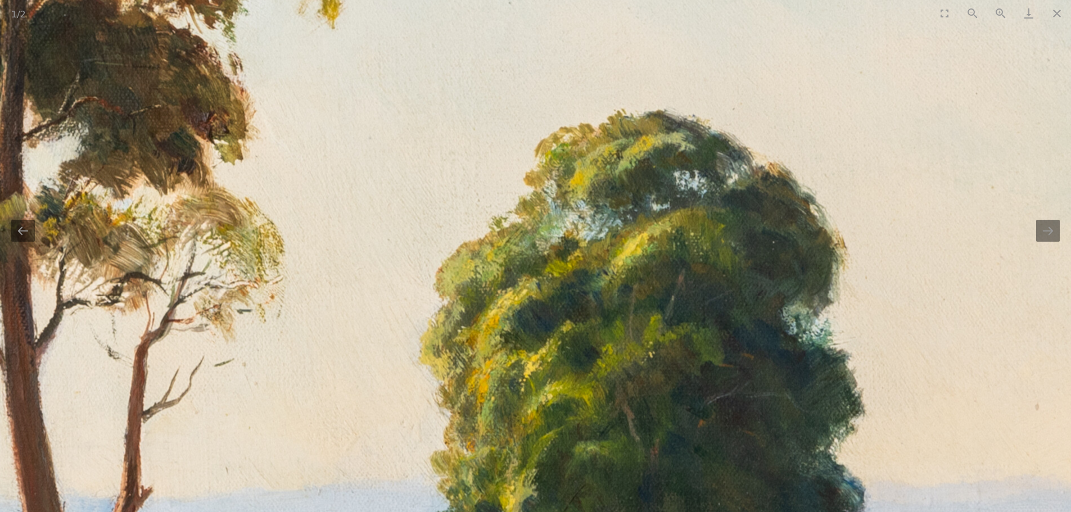
click at [438, 223] on img at bounding box center [336, 286] width 3045 height 2550
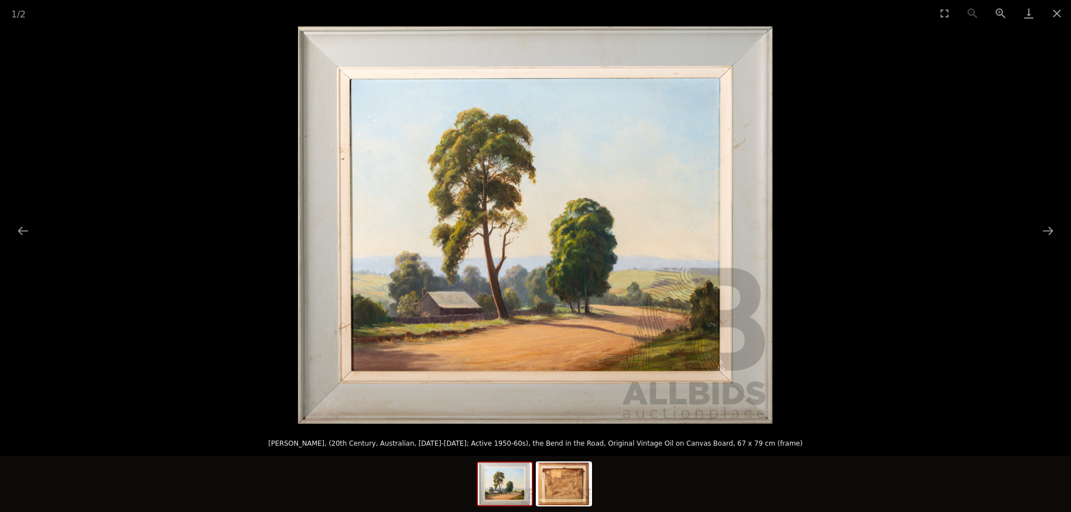
click at [348, 142] on img at bounding box center [535, 224] width 474 height 397
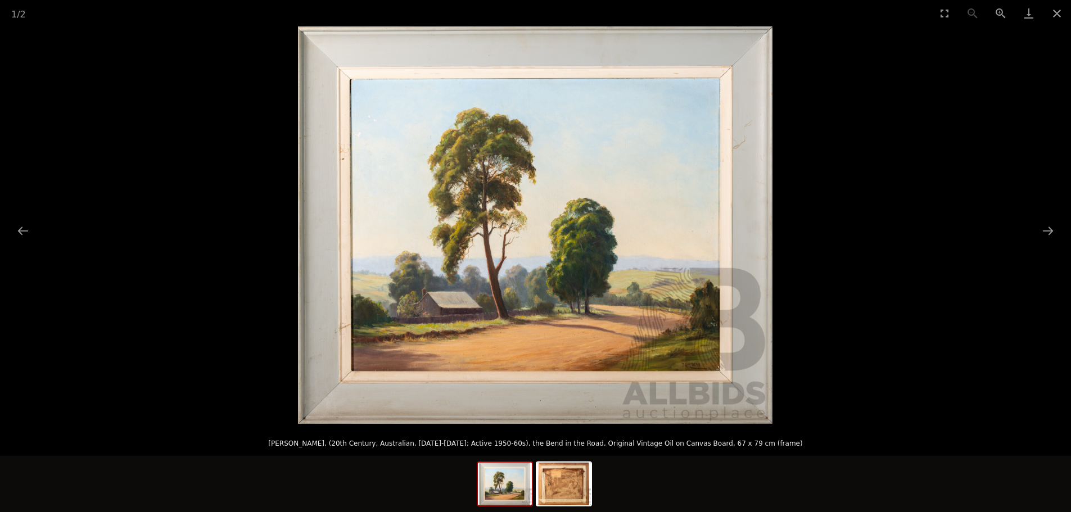
click at [499, 391] on img at bounding box center [535, 224] width 474 height 397
click at [500, 391] on img at bounding box center [535, 224] width 474 height 397
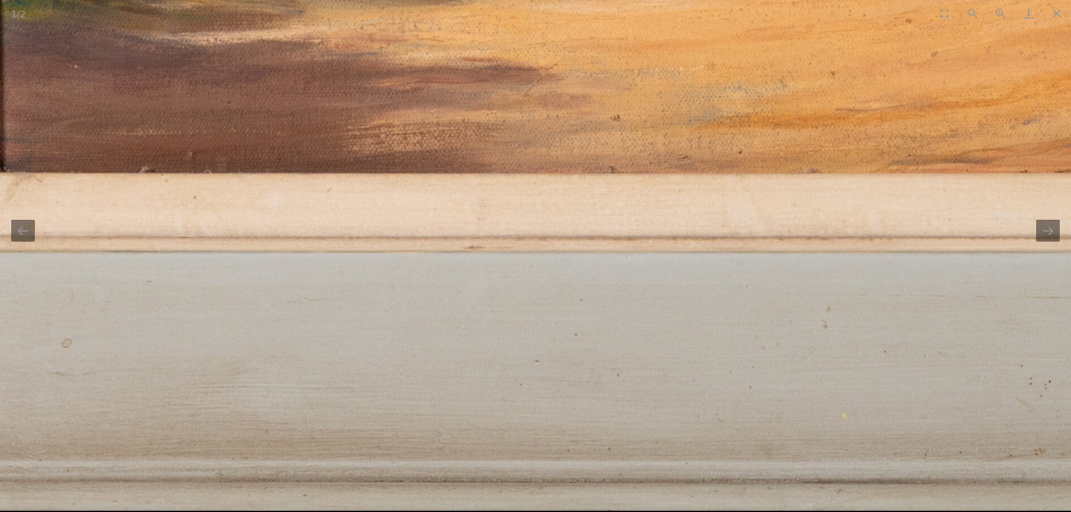
drag, startPoint x: 450, startPoint y: 230, endPoint x: 880, endPoint y: 57, distance: 463.0
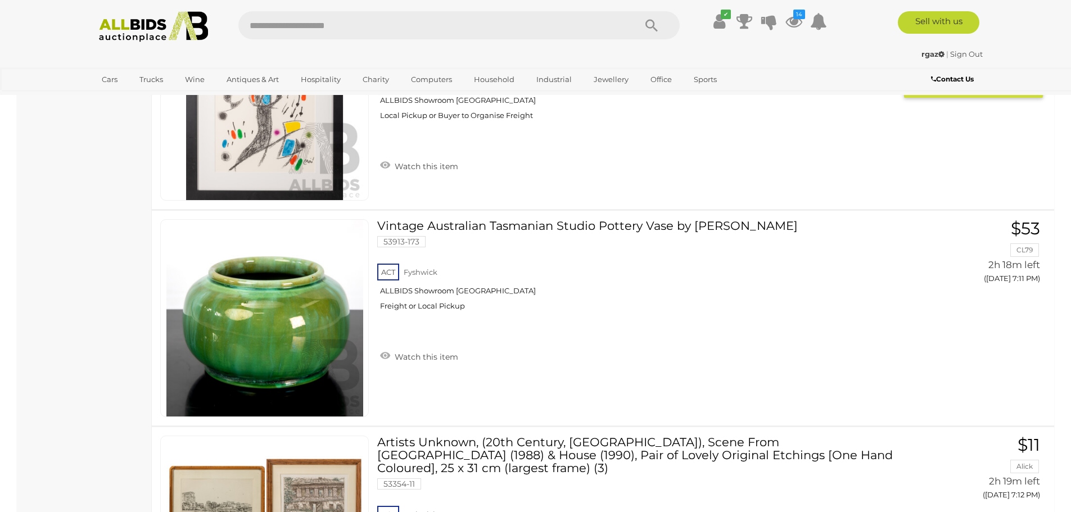
scroll to position [5074, 0]
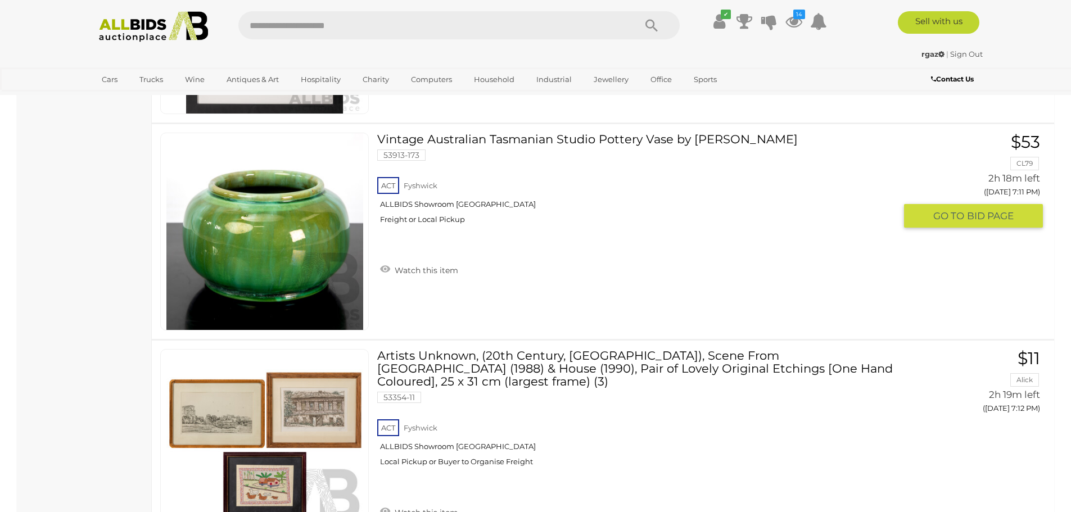
click at [550, 135] on link "Vintage Australian Tasmanian Studio Pottery Vase by McHugh Pottery 53913-173 AC…" at bounding box center [640, 183] width 509 height 100
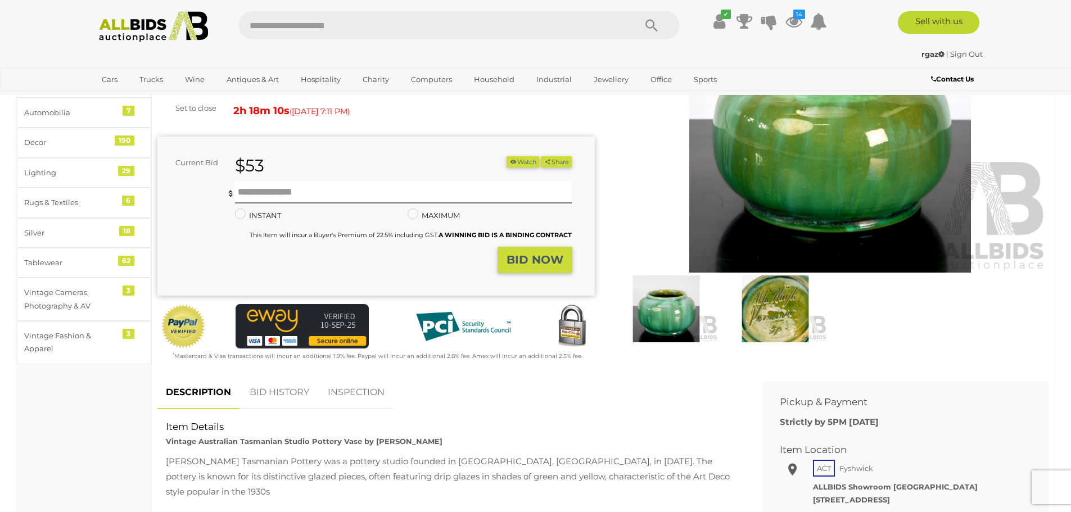
scroll to position [225, 0]
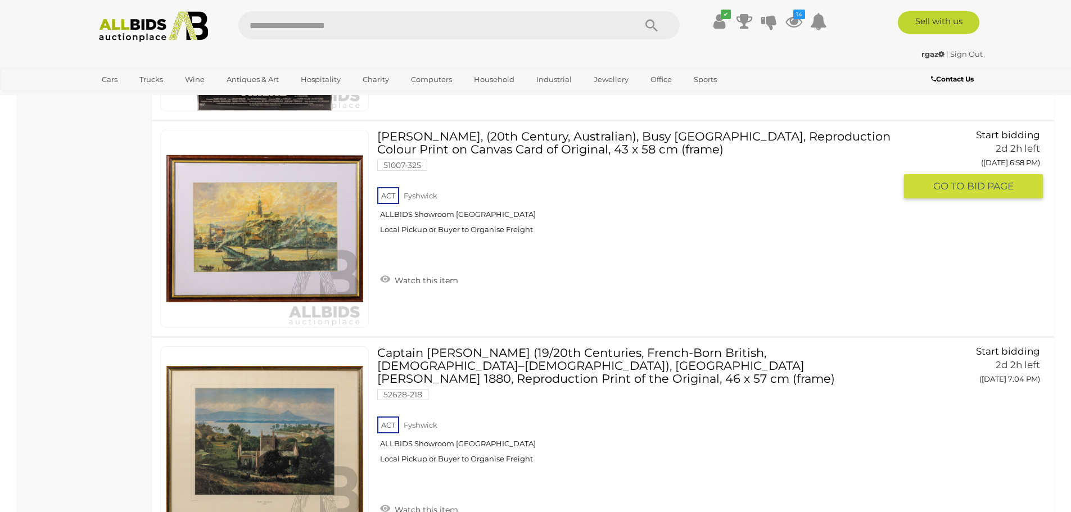
scroll to position [10591, 0]
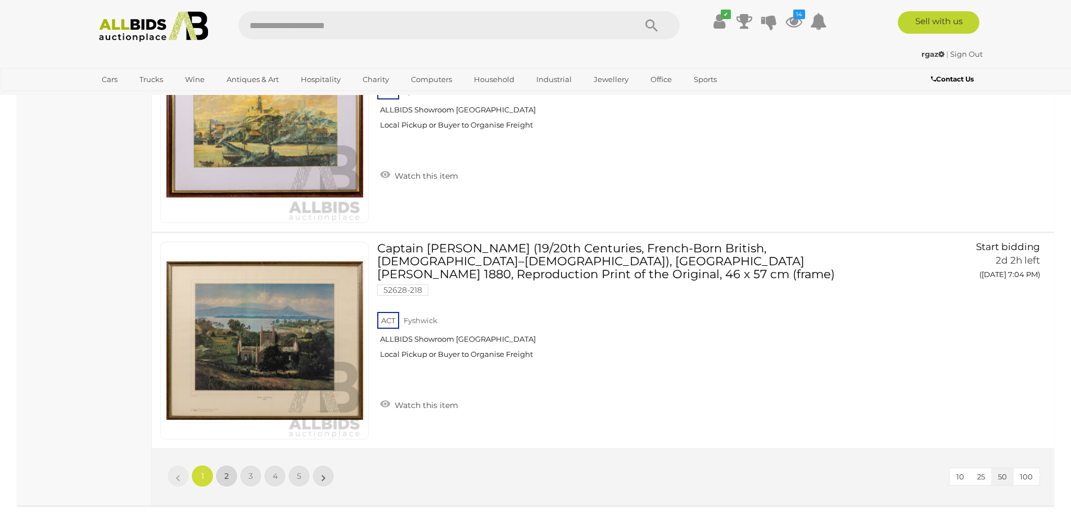
click at [224, 476] on span "2" at bounding box center [226, 476] width 4 height 10
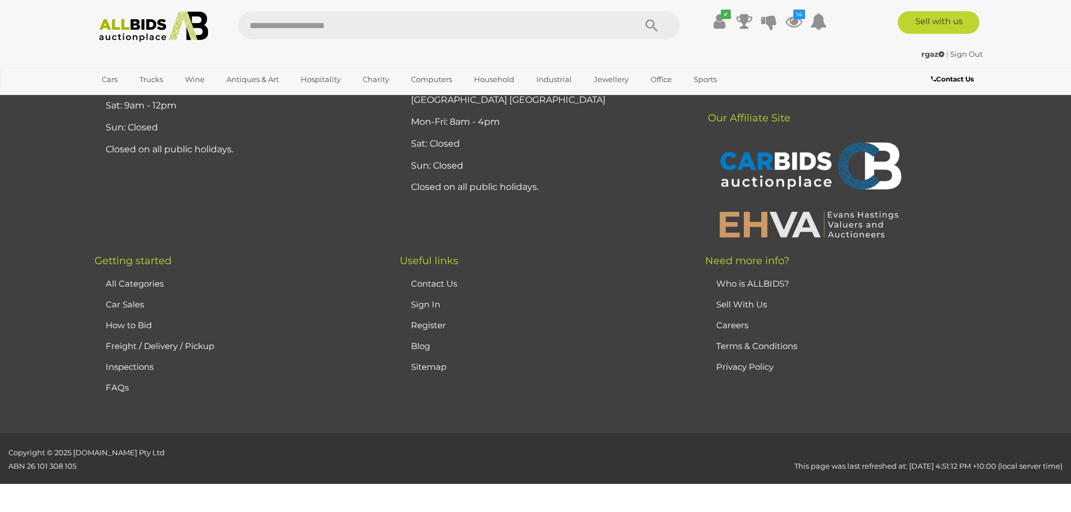
scroll to position [107, 0]
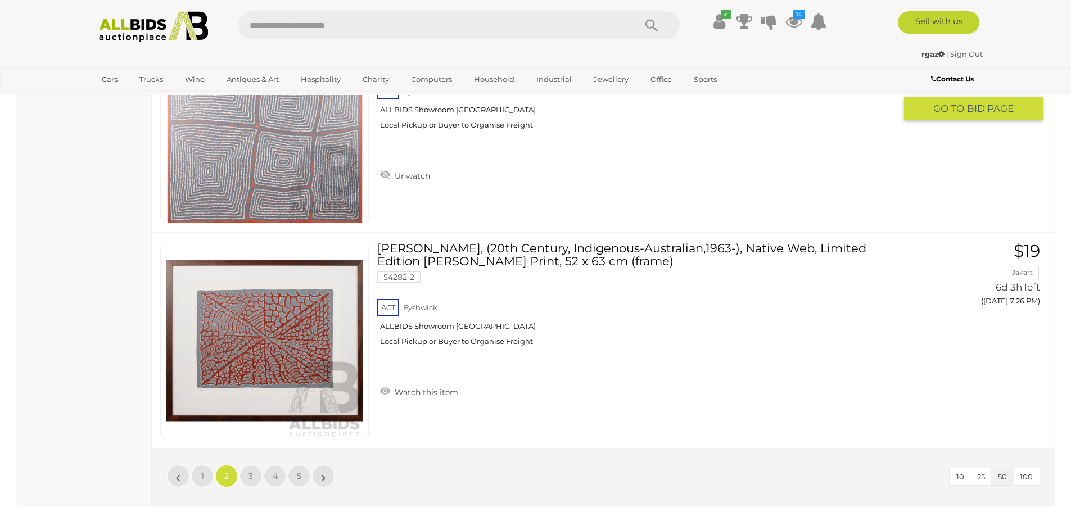
scroll to position [10730, 0]
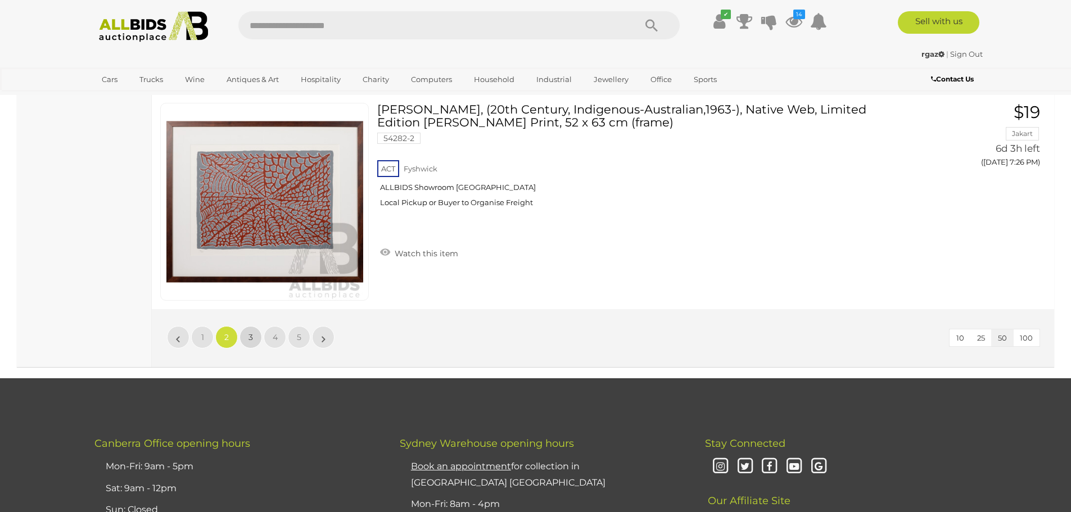
click at [253, 326] on link "3" at bounding box center [250, 337] width 22 height 22
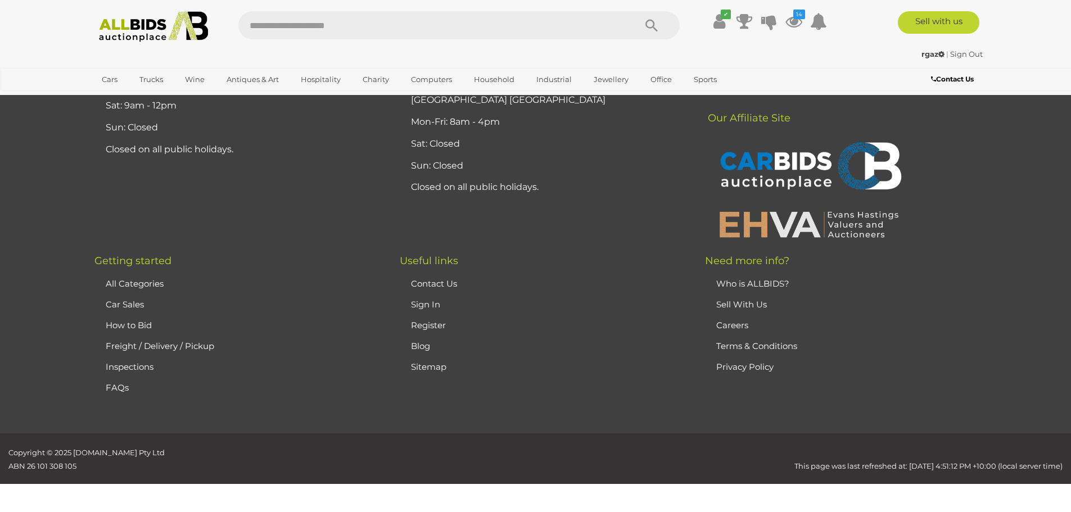
scroll to position [107, 0]
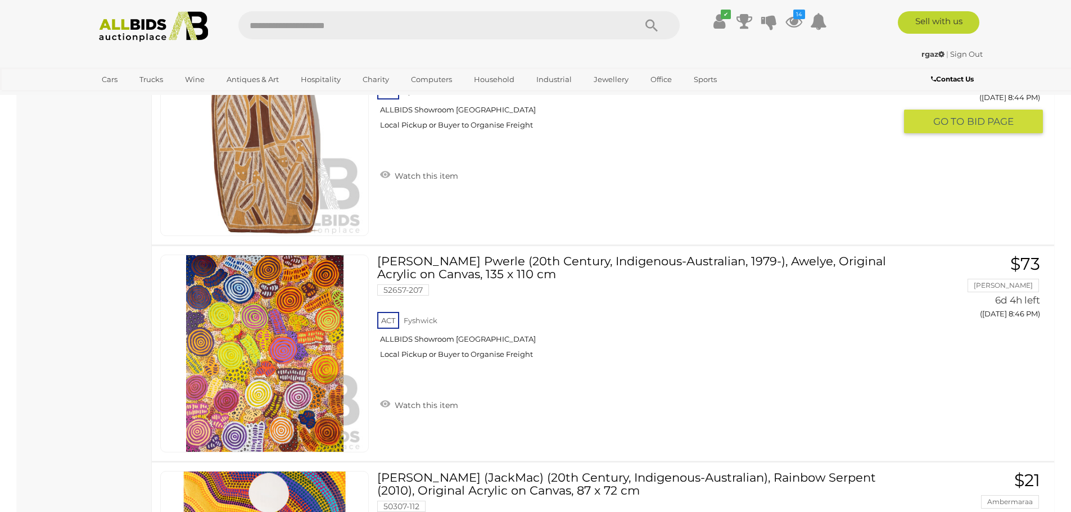
scroll to position [8200, 0]
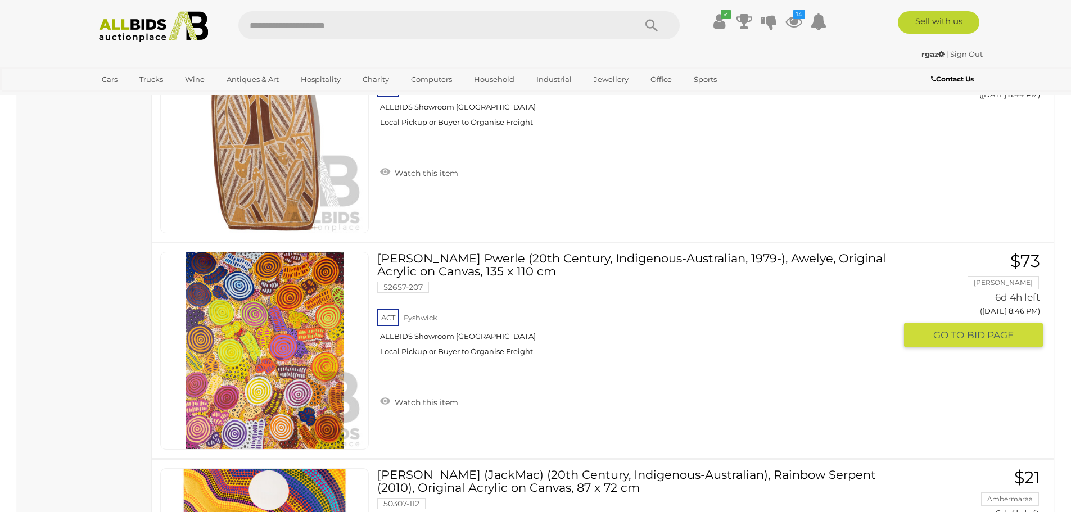
click at [298, 336] on link at bounding box center [264, 351] width 209 height 198
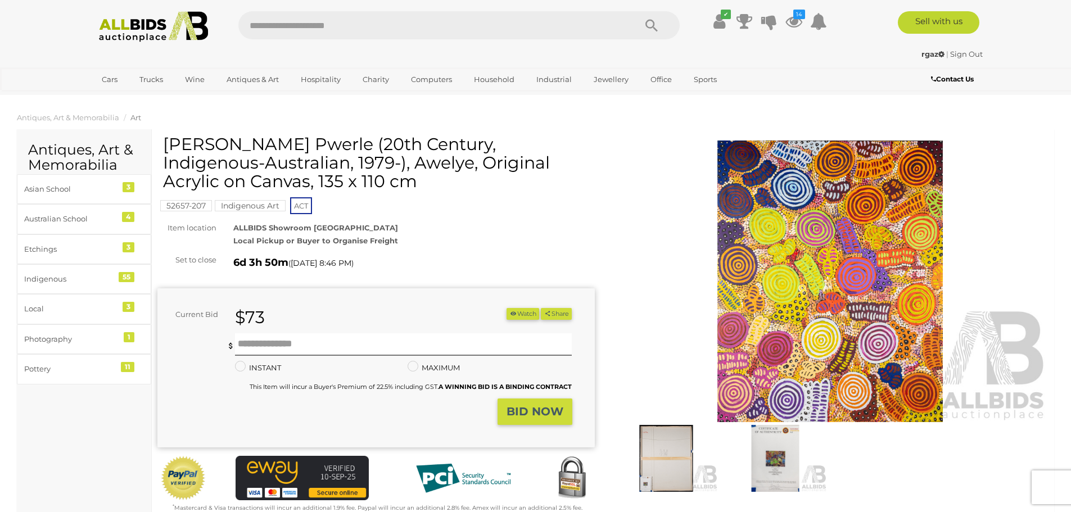
click at [653, 470] on img at bounding box center [665, 458] width 103 height 67
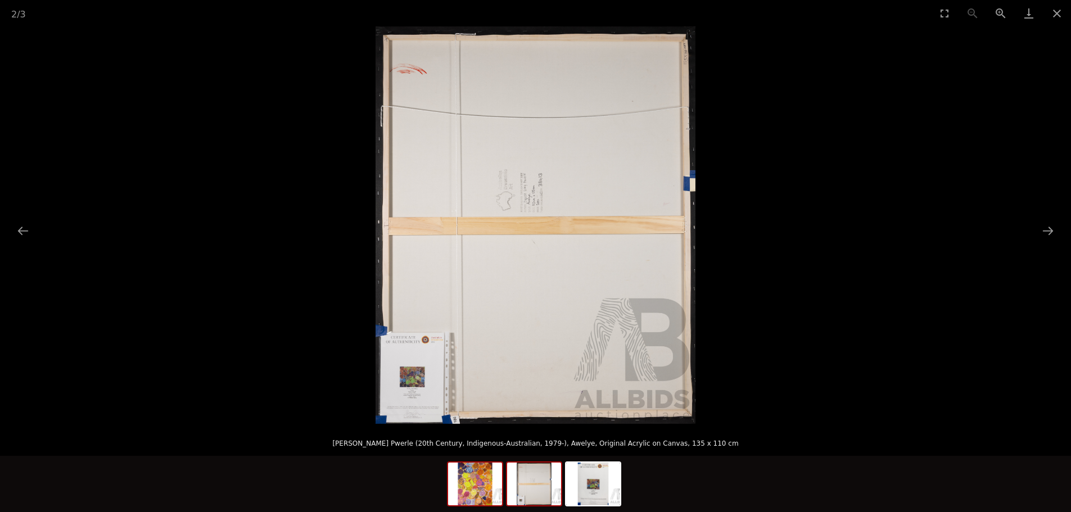
click at [474, 483] on img at bounding box center [475, 484] width 54 height 43
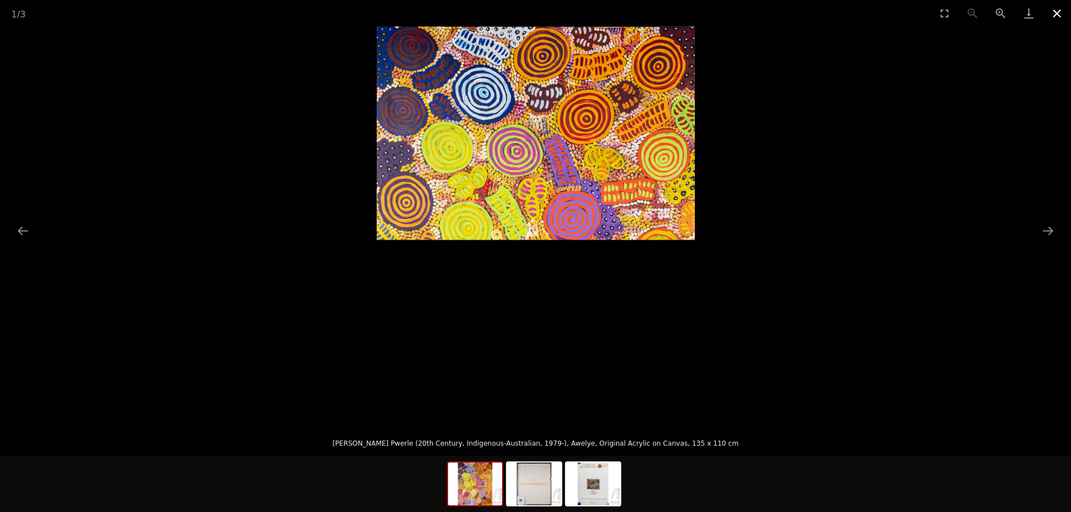
click at [1056, 10] on button "Close gallery" at bounding box center [1057, 13] width 28 height 26
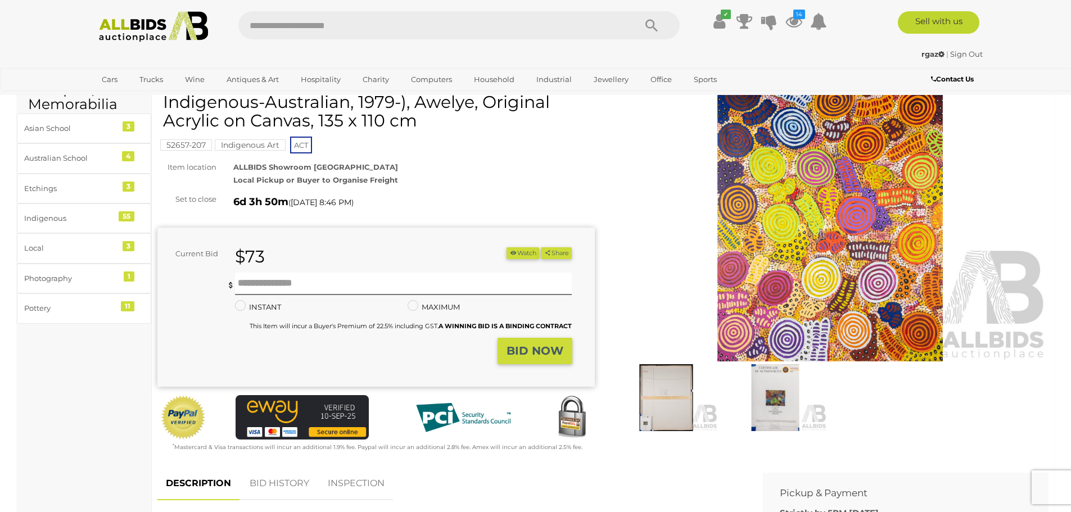
scroll to position [169, 0]
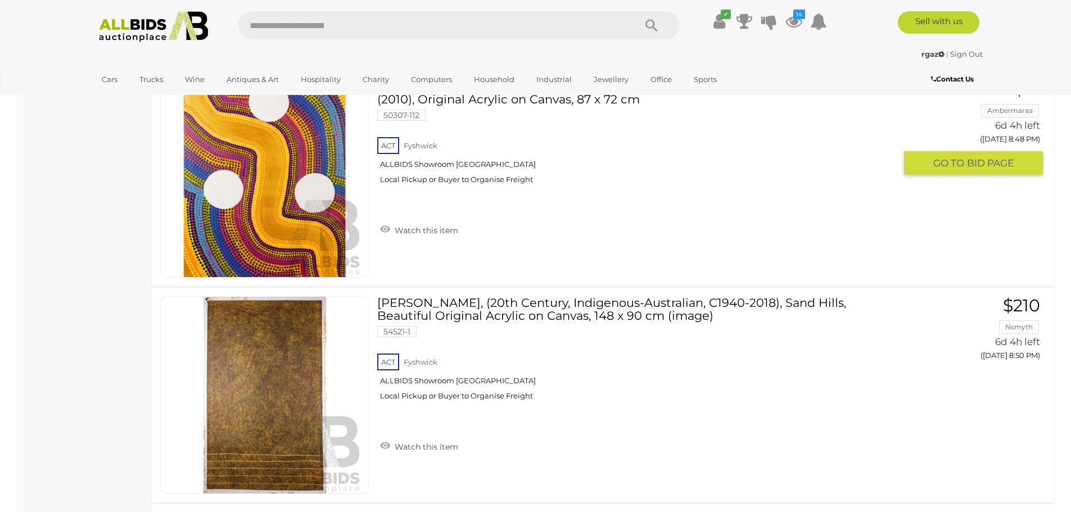
scroll to position [8610, 0]
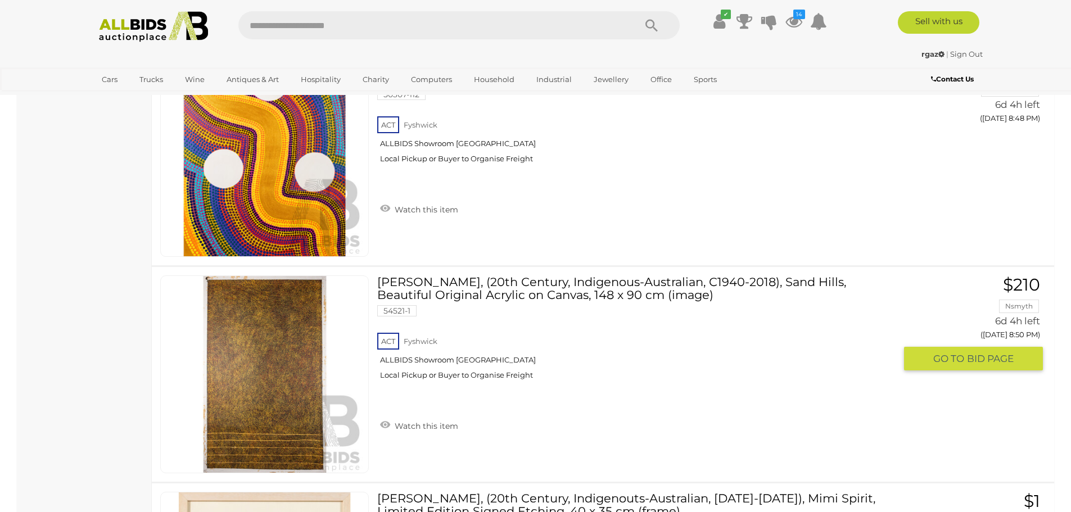
click at [272, 369] on link at bounding box center [264, 374] width 209 height 198
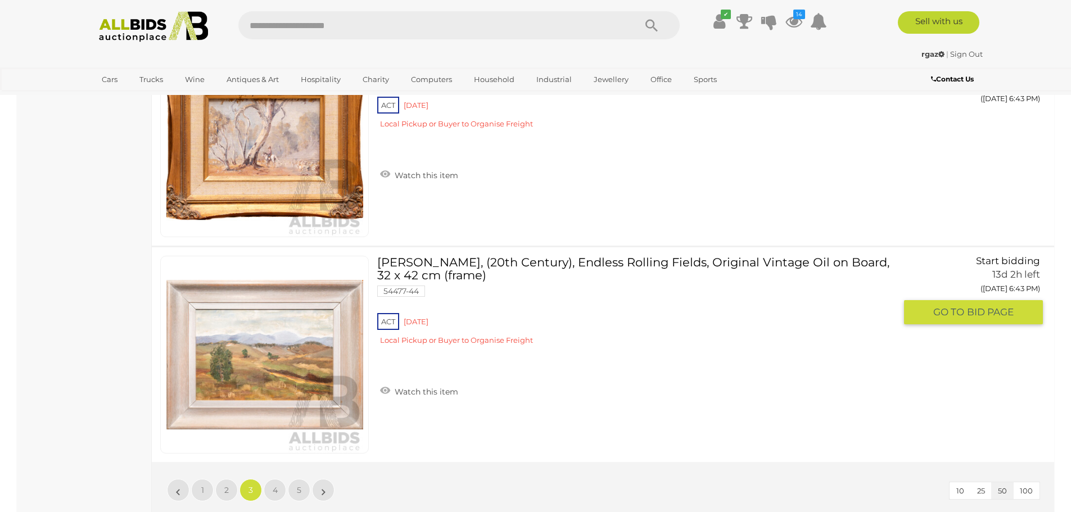
scroll to position [10633, 0]
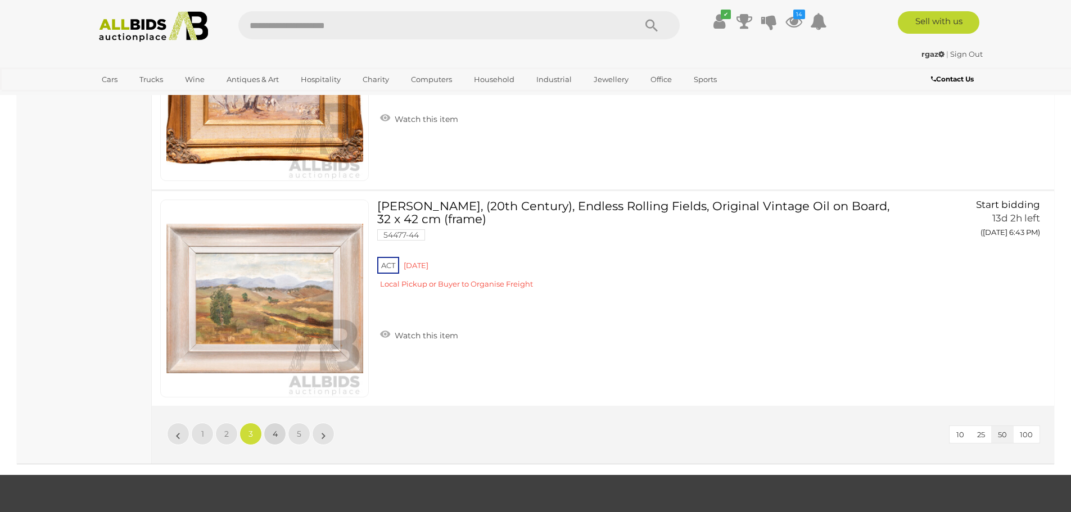
click at [277, 431] on span "4" at bounding box center [275, 434] width 5 height 10
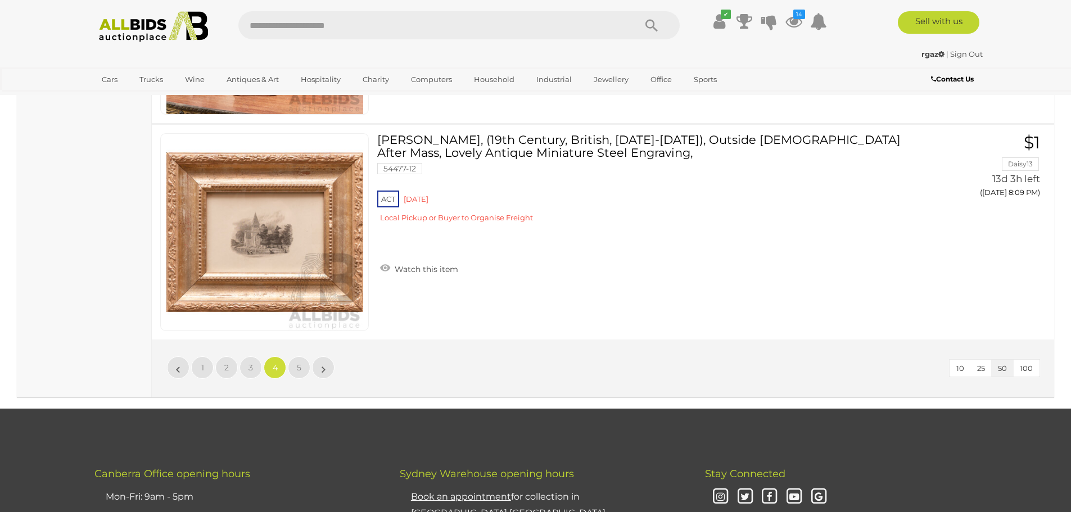
scroll to position [10730, 0]
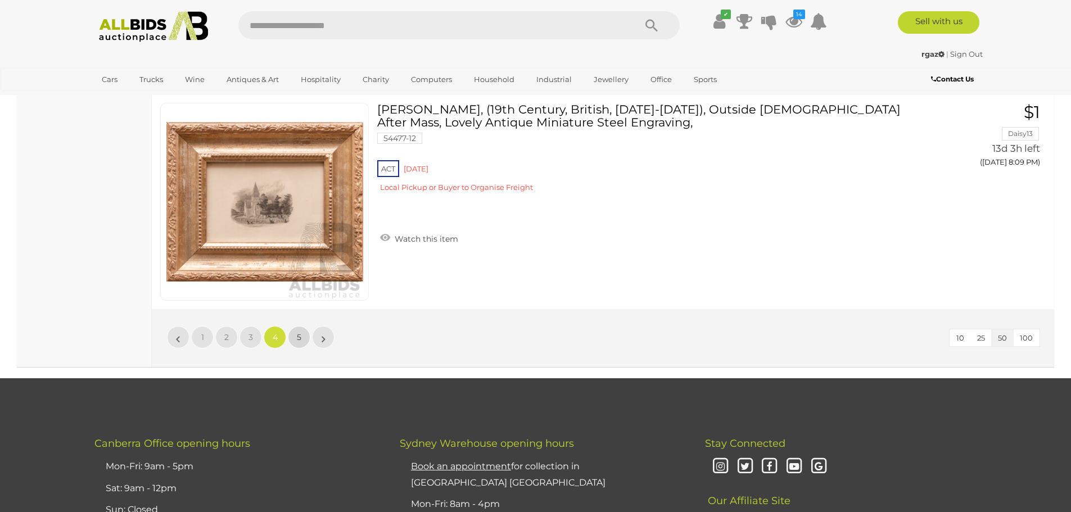
click at [297, 336] on span "5" at bounding box center [299, 337] width 4 height 10
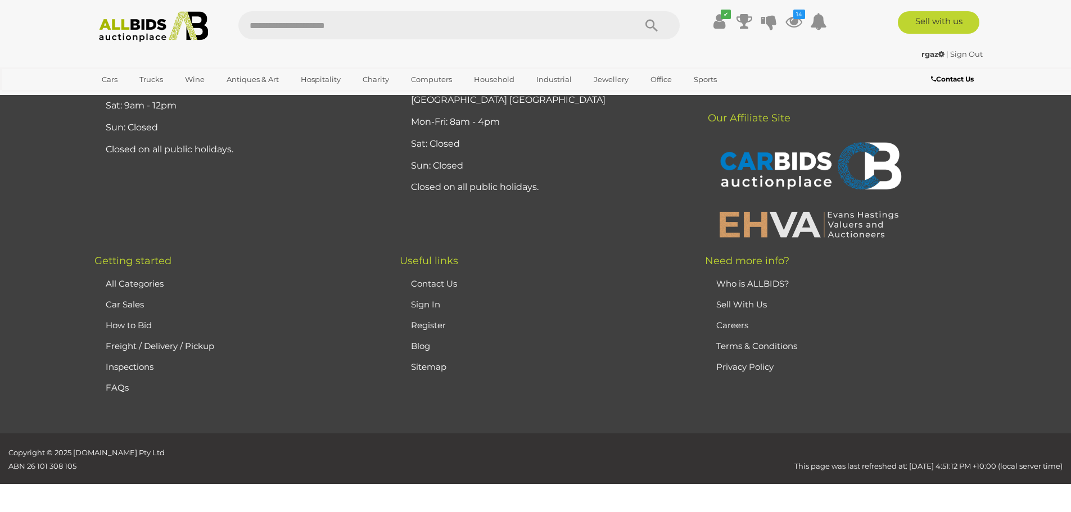
scroll to position [107, 0]
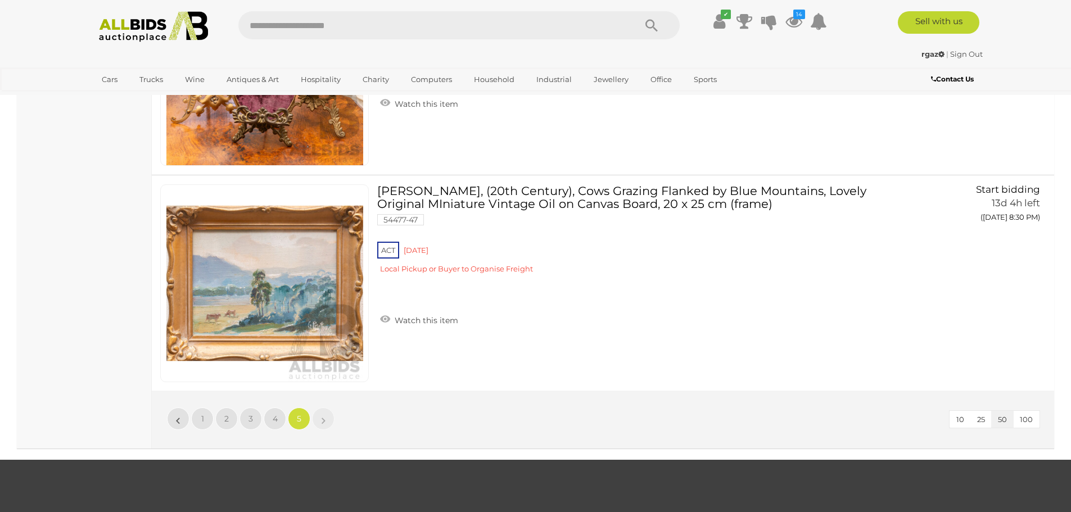
scroll to position [2861, 0]
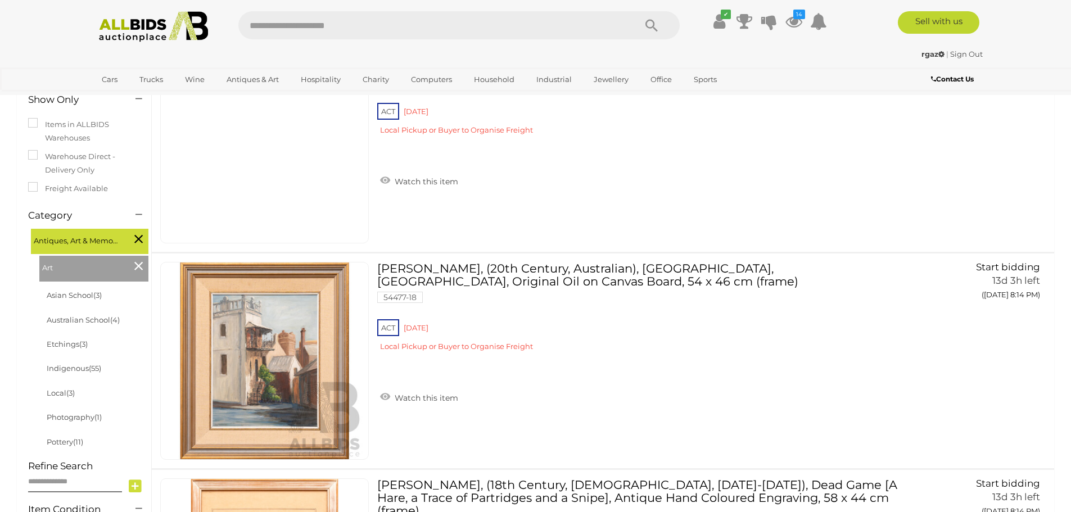
scroll to position [219, 0]
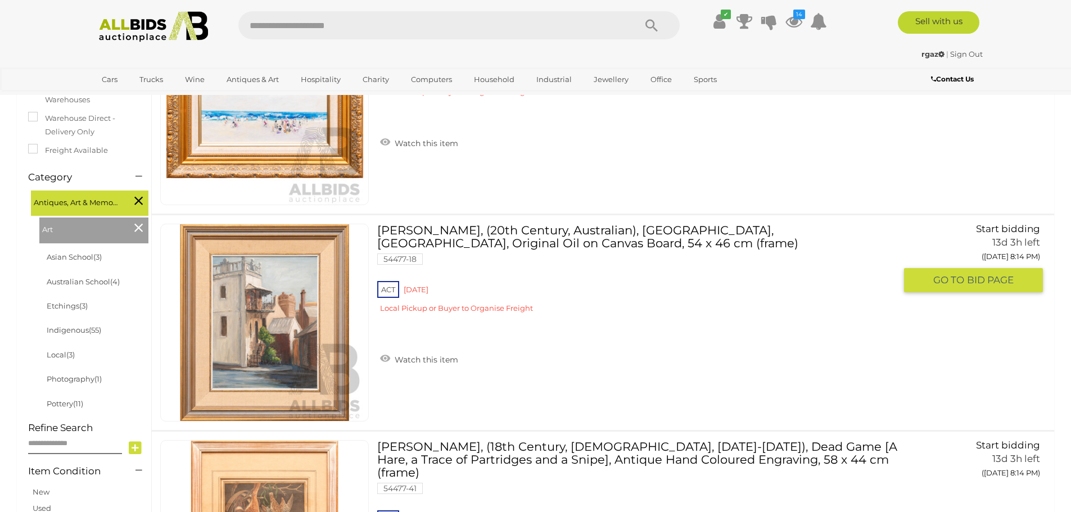
scroll to position [332, 0]
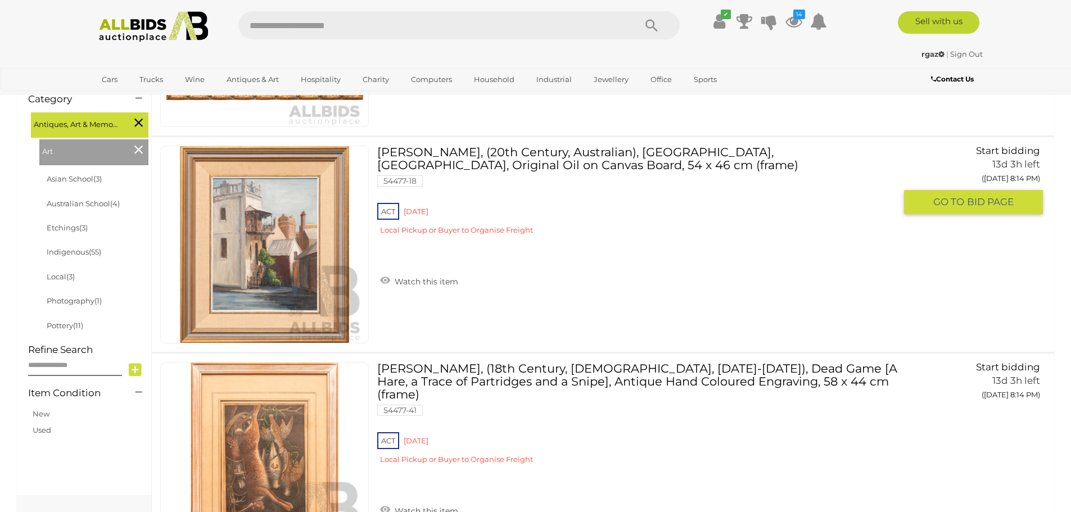
scroll to position [388, 0]
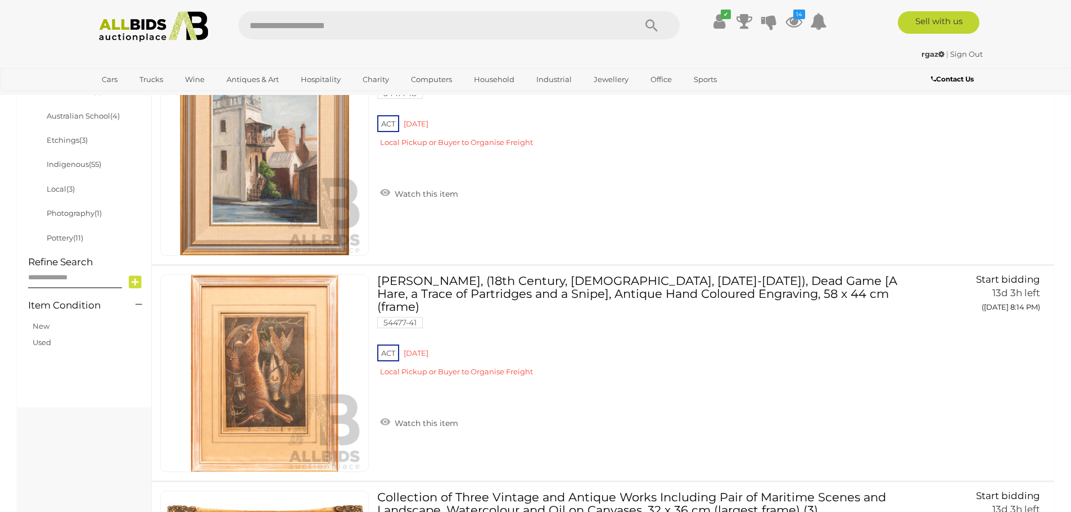
scroll to position [107, 0]
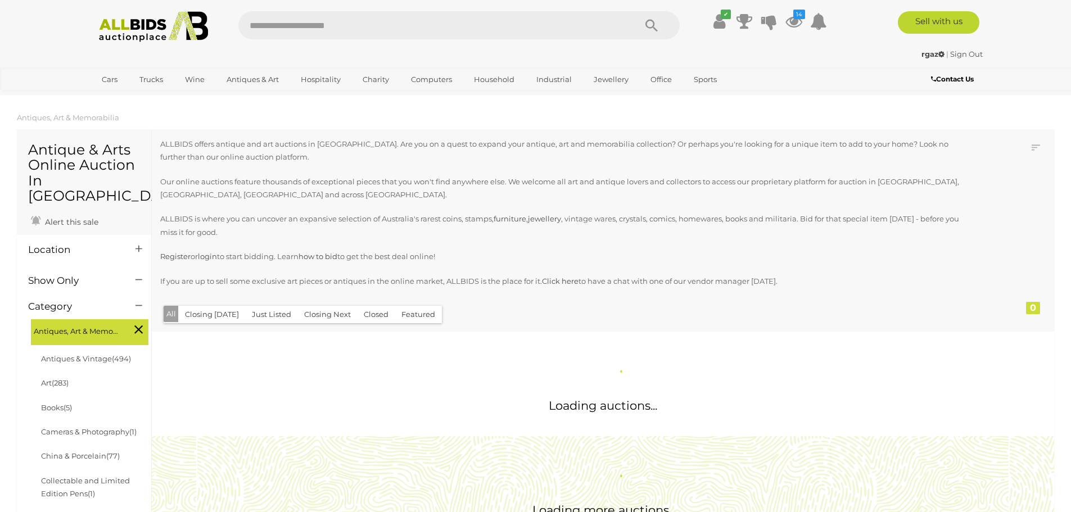
scroll to position [170, 0]
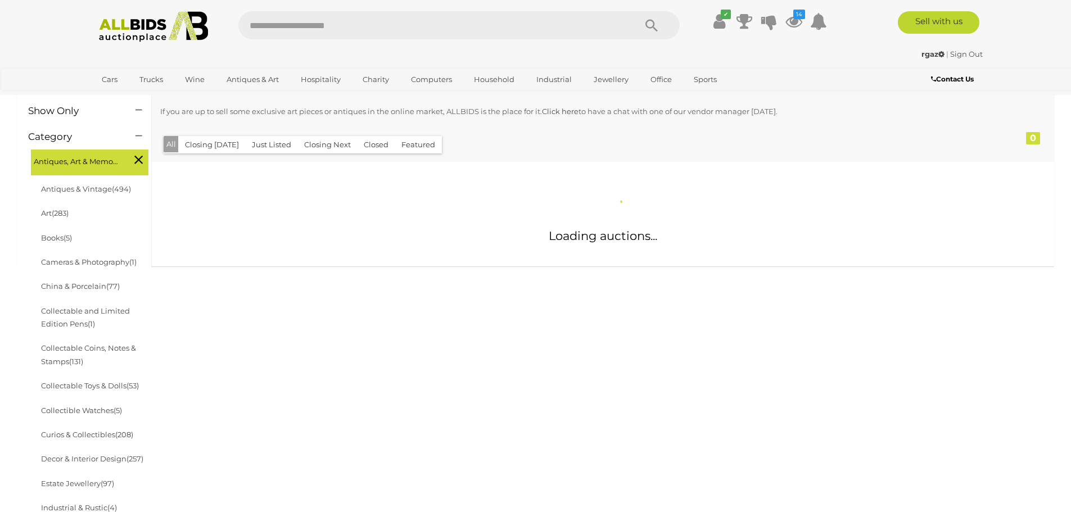
click at [80, 465] on ul "Antiques & Vintage (494) Art (283) Books (5) Cameras & Photography (1) (77) (1)" at bounding box center [95, 434] width 112 height 514
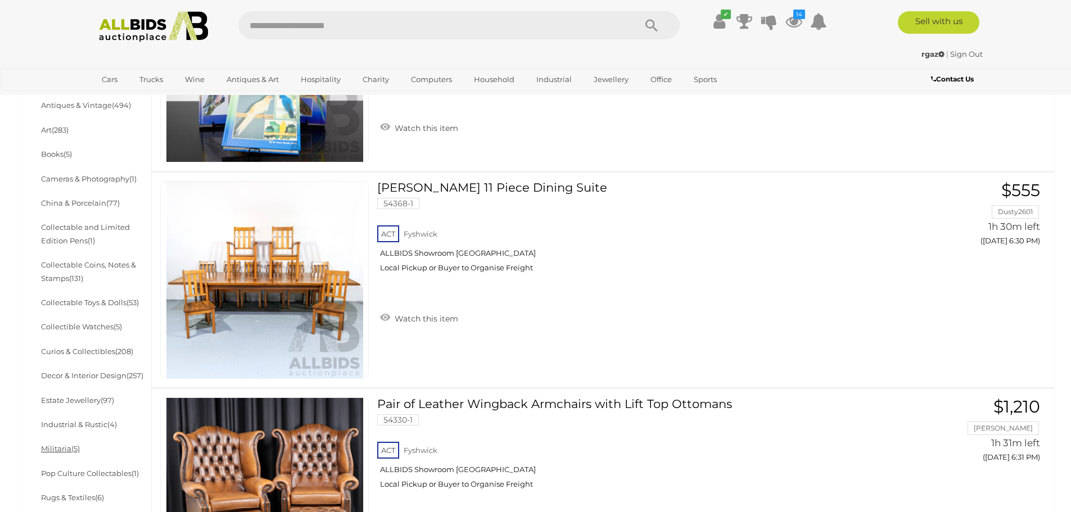
scroll to position [393, 0]
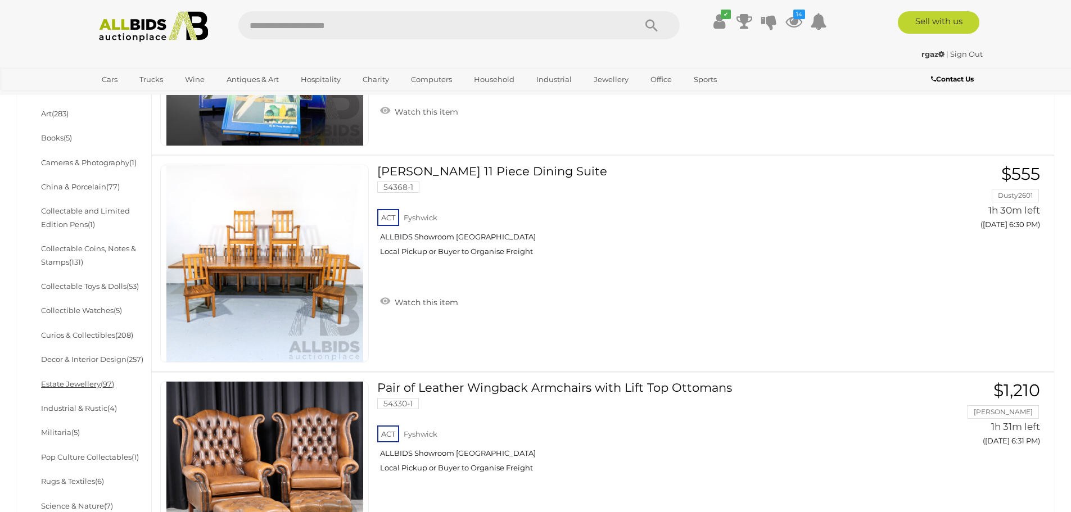
click at [67, 379] on link "Estate Jewellery (97)" at bounding box center [77, 383] width 73 height 9
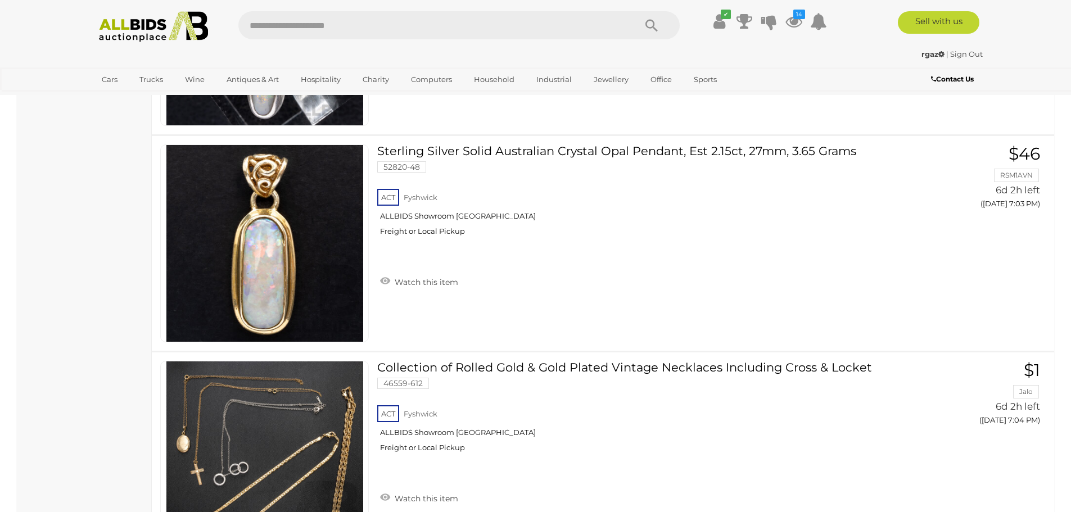
scroll to position [5227, 0]
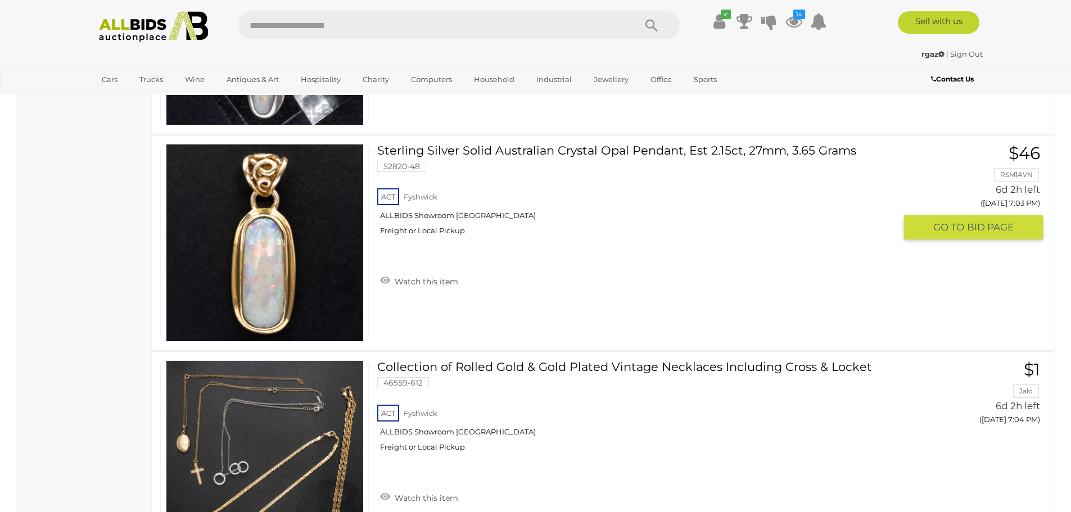
click at [255, 255] on img at bounding box center [264, 242] width 197 height 197
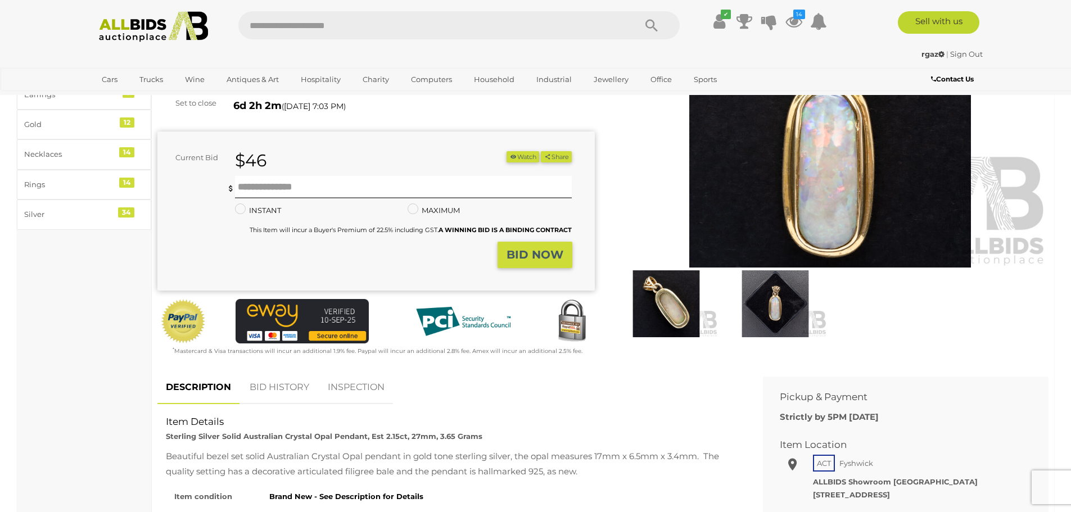
scroll to position [169, 0]
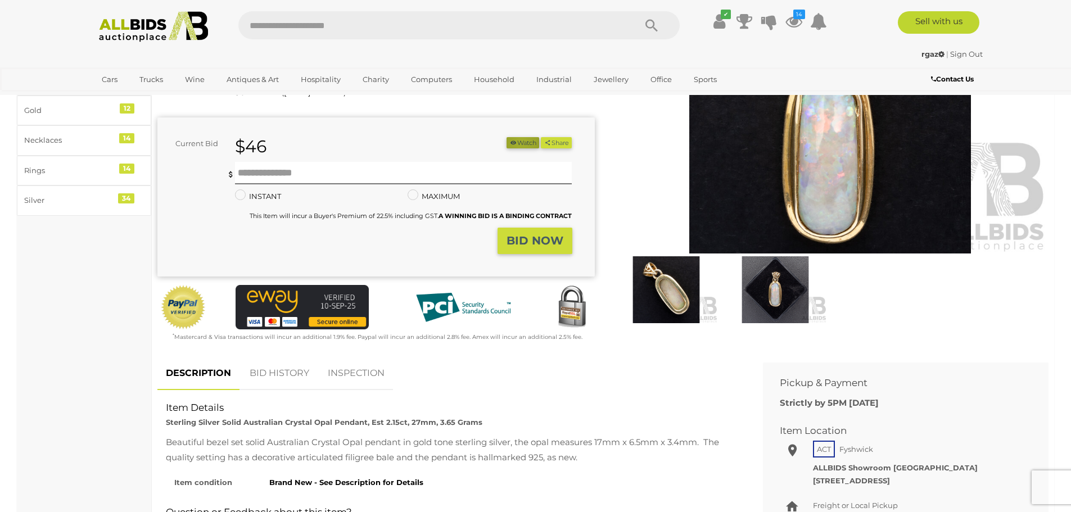
click at [517, 142] on button "Watch" at bounding box center [522, 143] width 33 height 12
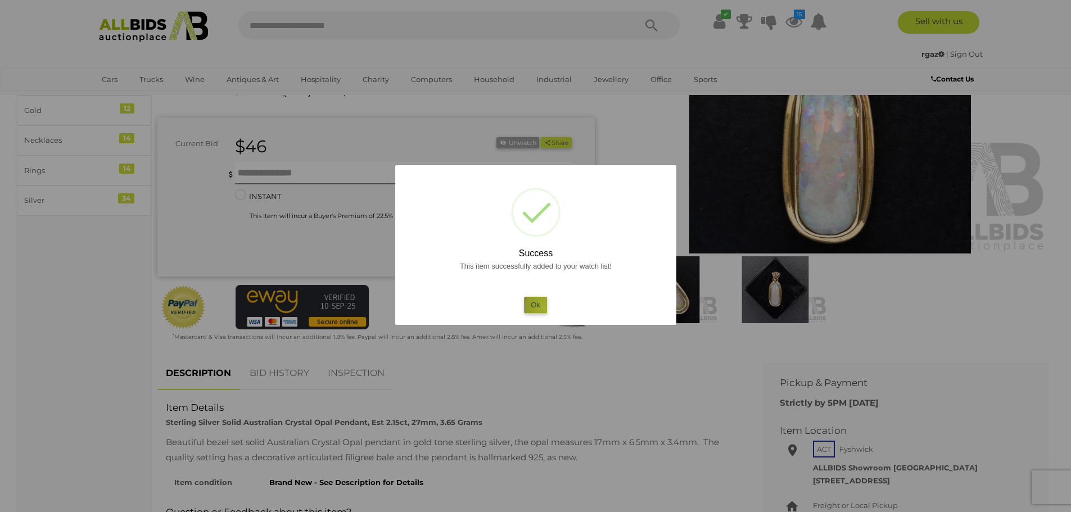
click at [545, 307] on button "Ok" at bounding box center [535, 305] width 23 height 16
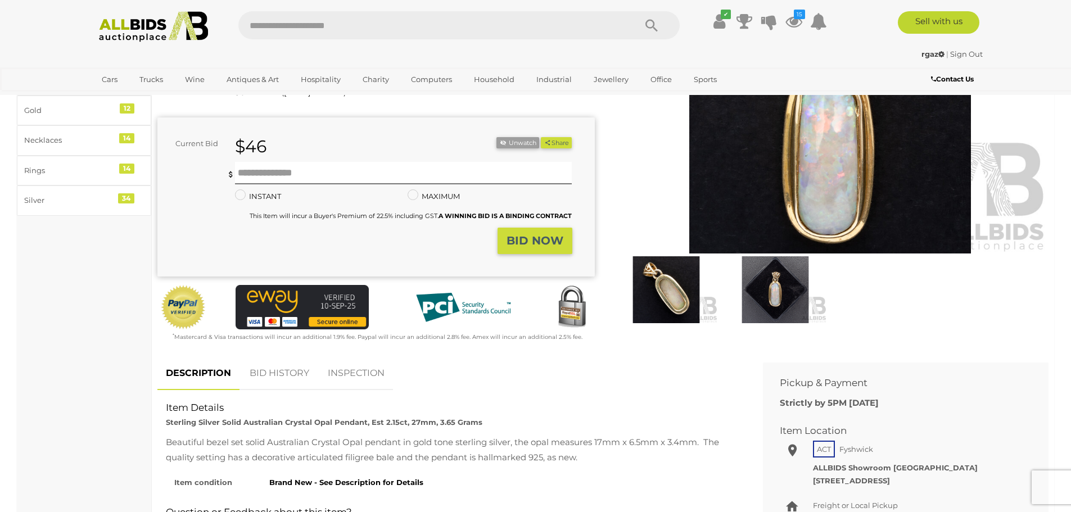
click at [775, 283] on img at bounding box center [774, 289] width 103 height 67
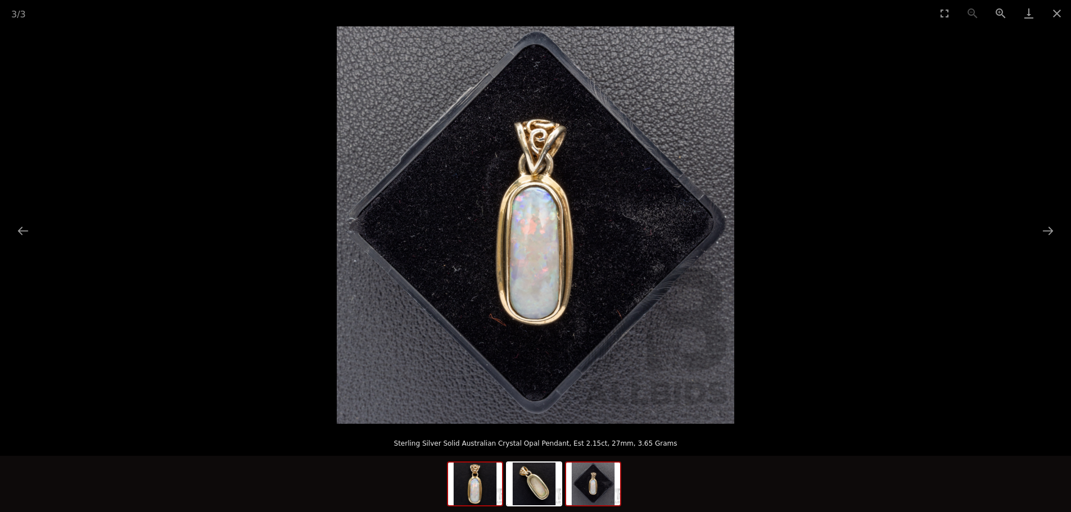
click at [474, 486] on img at bounding box center [475, 484] width 54 height 43
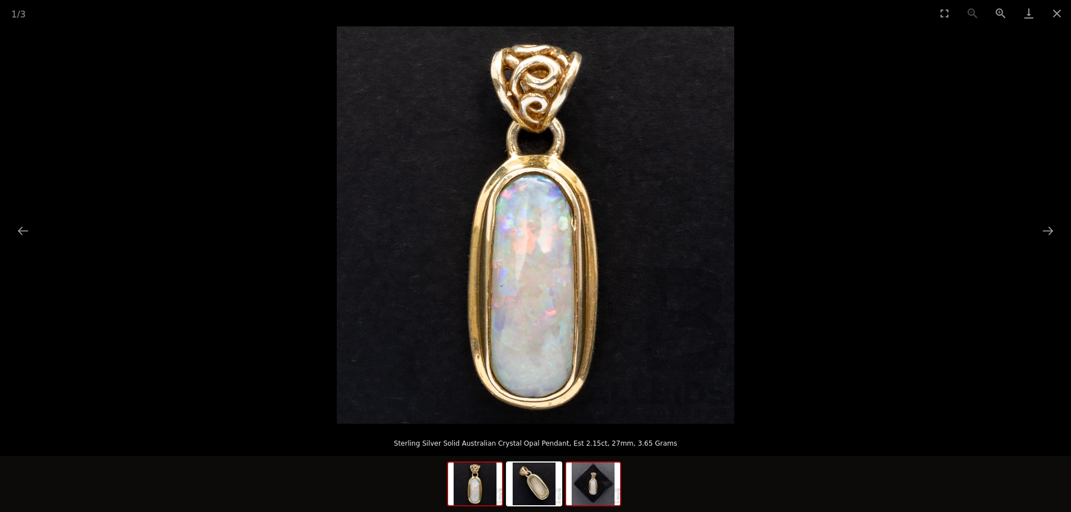
click at [596, 492] on img at bounding box center [593, 484] width 54 height 43
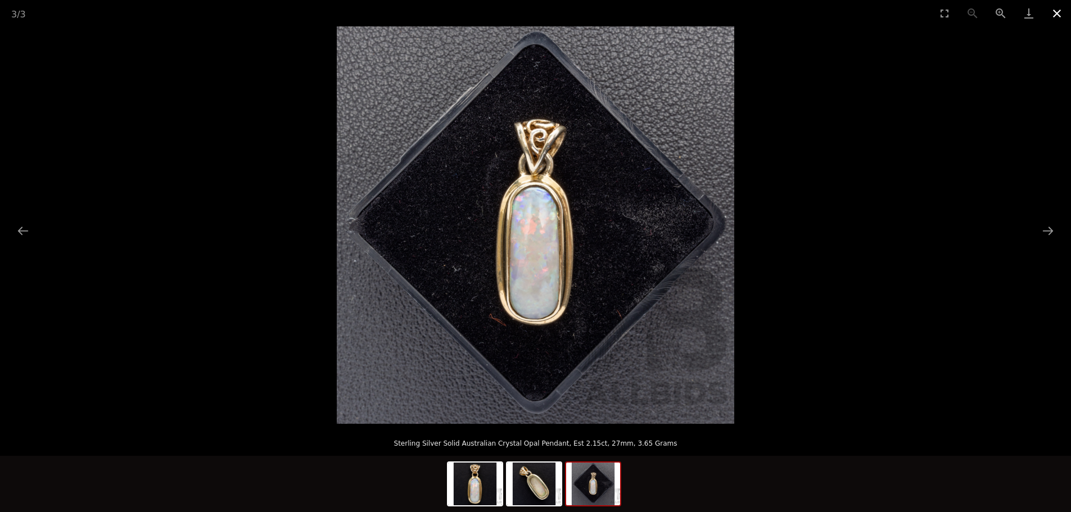
drag, startPoint x: 1056, startPoint y: 11, endPoint x: 1050, endPoint y: 18, distance: 8.8
click at [1056, 12] on button "Close gallery" at bounding box center [1057, 13] width 28 height 26
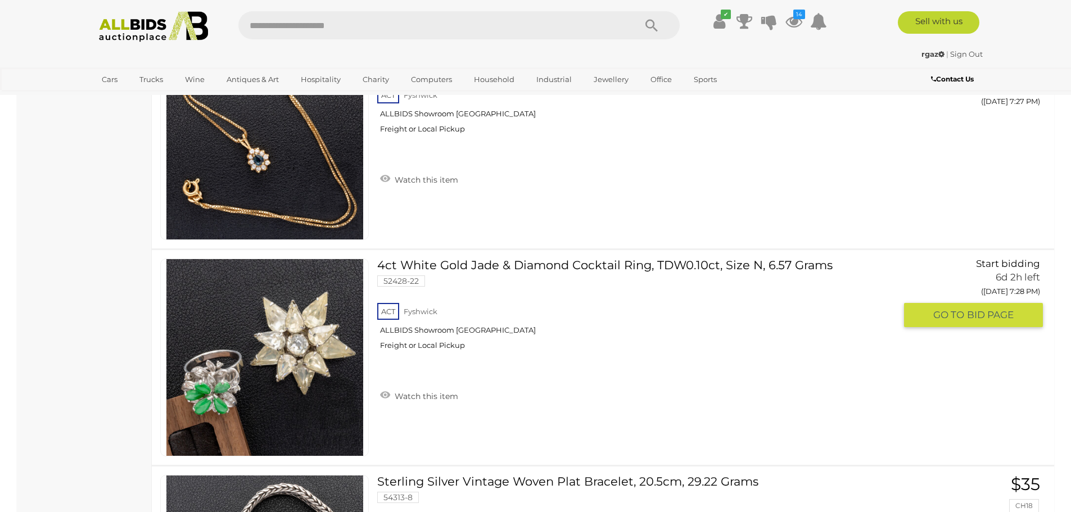
scroll to position [8827, 0]
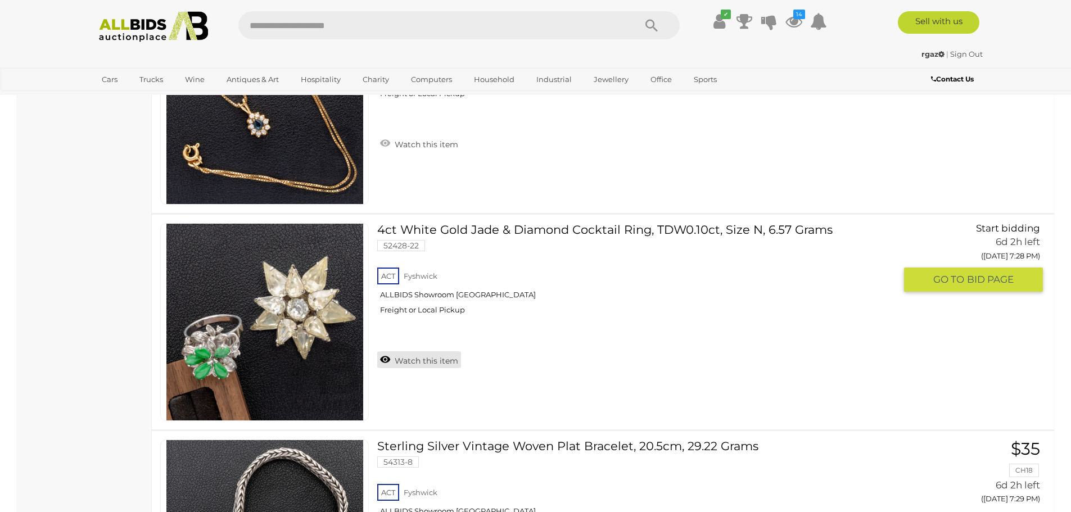
click at [425, 364] on link "Watch this item" at bounding box center [419, 359] width 84 height 17
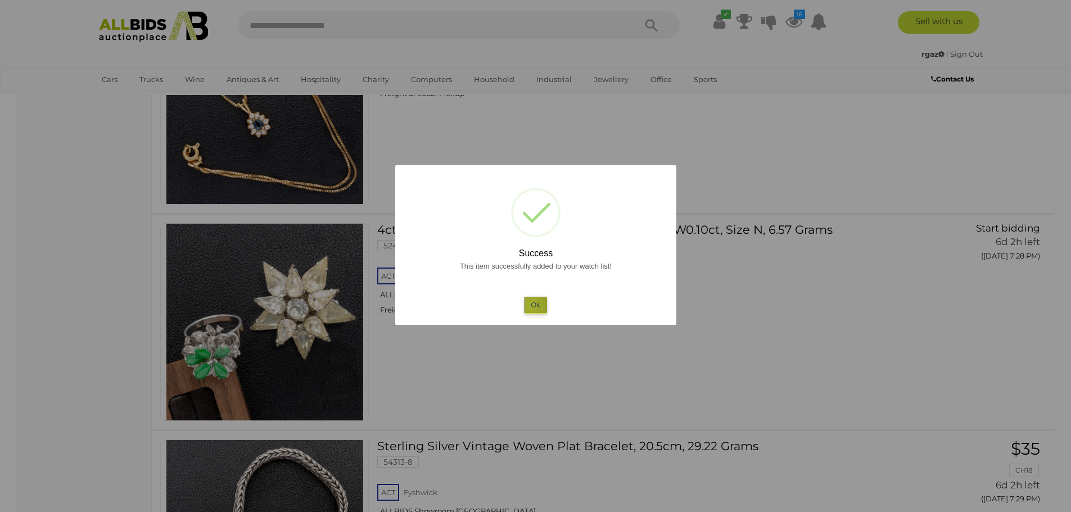
click at [531, 305] on button "Ok" at bounding box center [535, 305] width 23 height 16
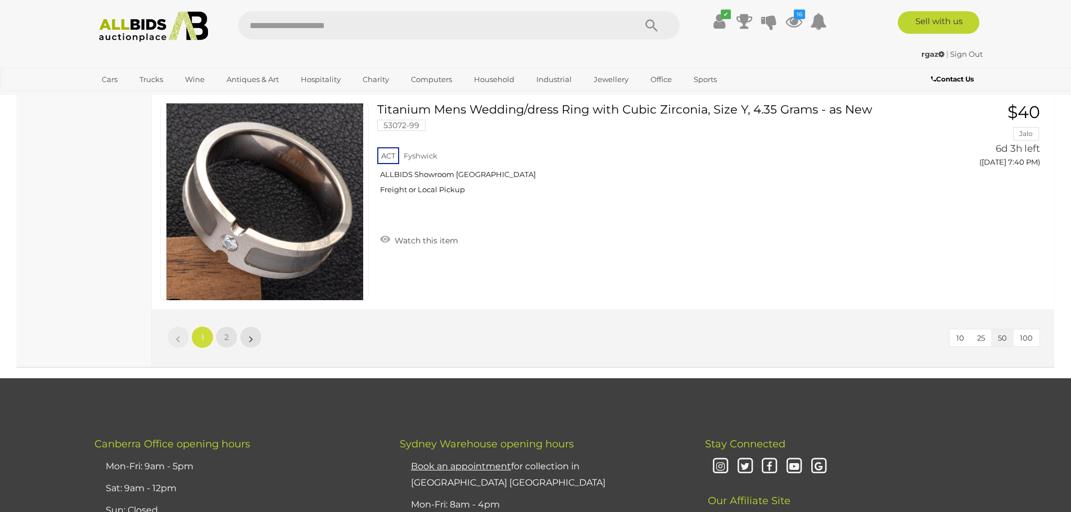
scroll to position [10794, 0]
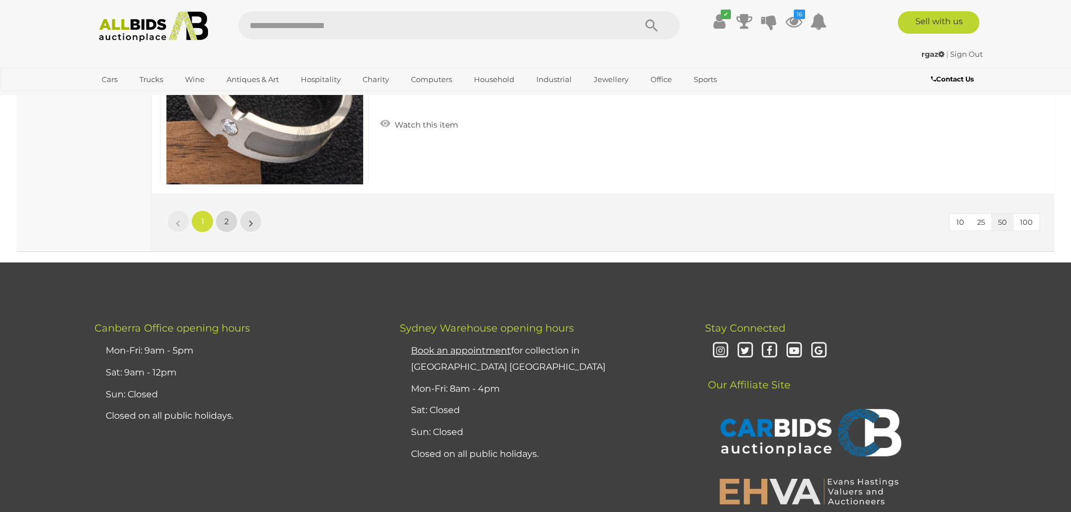
click at [230, 219] on link "2" at bounding box center [226, 221] width 22 height 22
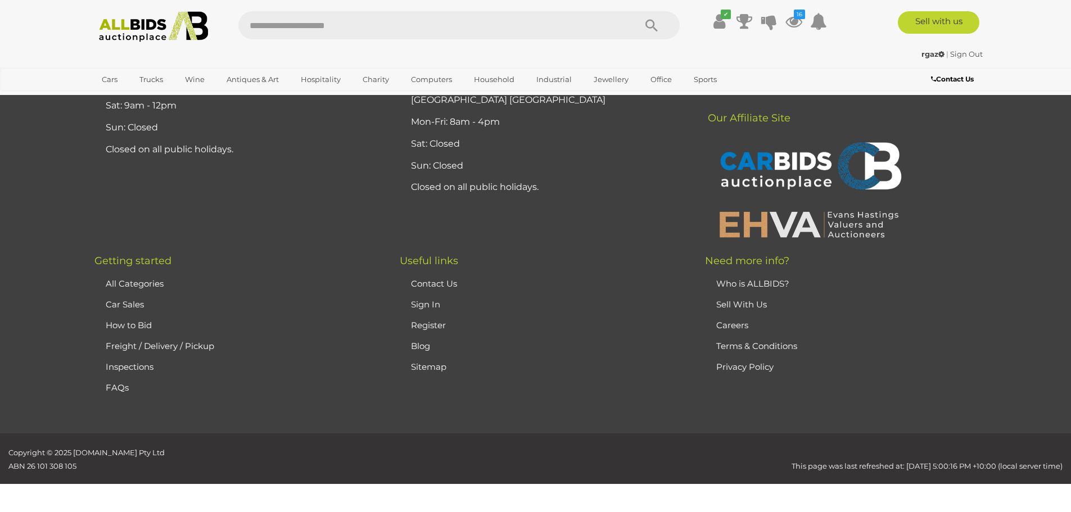
scroll to position [55, 0]
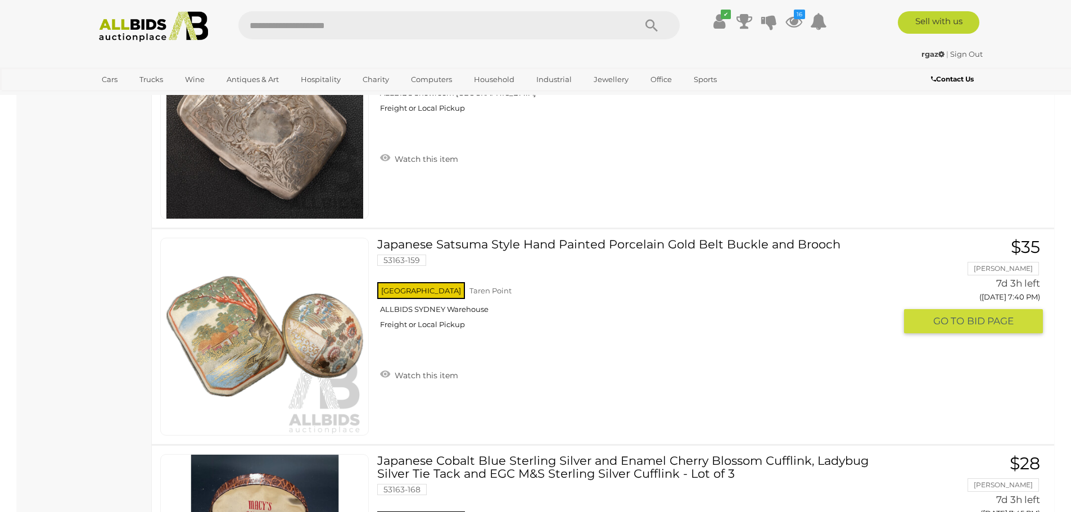
scroll to position [2641, 0]
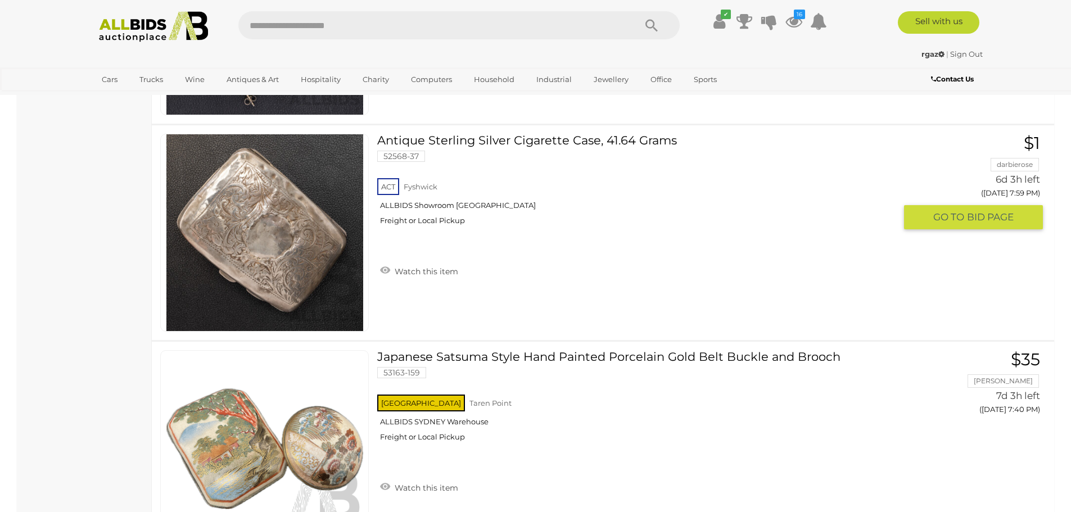
click at [229, 252] on img at bounding box center [264, 232] width 197 height 197
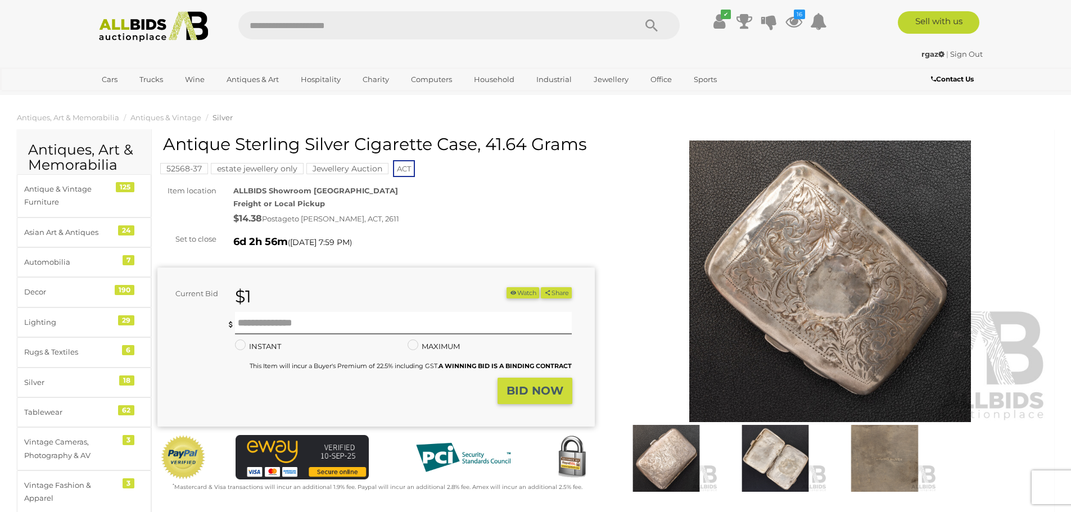
click at [772, 449] on img at bounding box center [774, 458] width 103 height 67
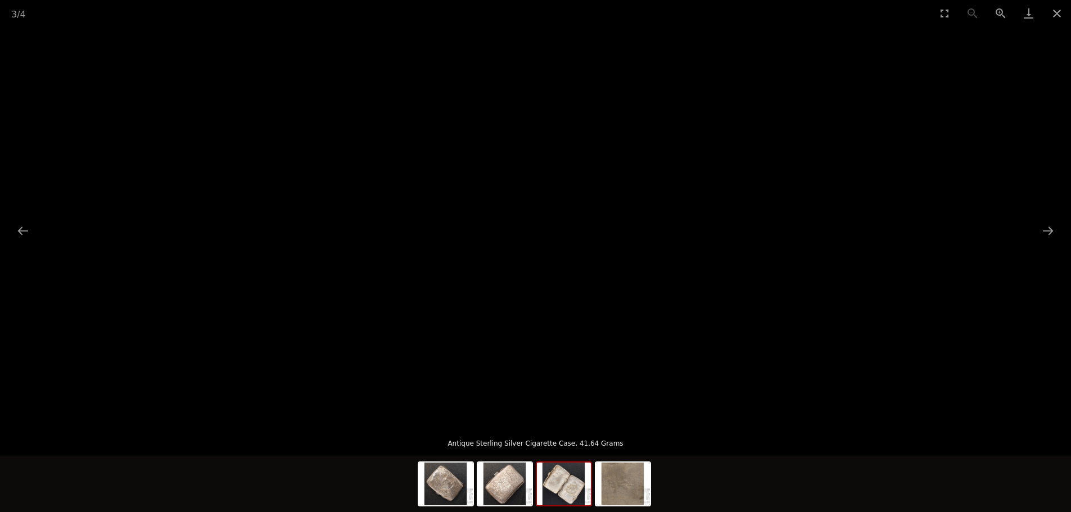
click at [536, 225] on img at bounding box center [536, 225] width 0 height 0
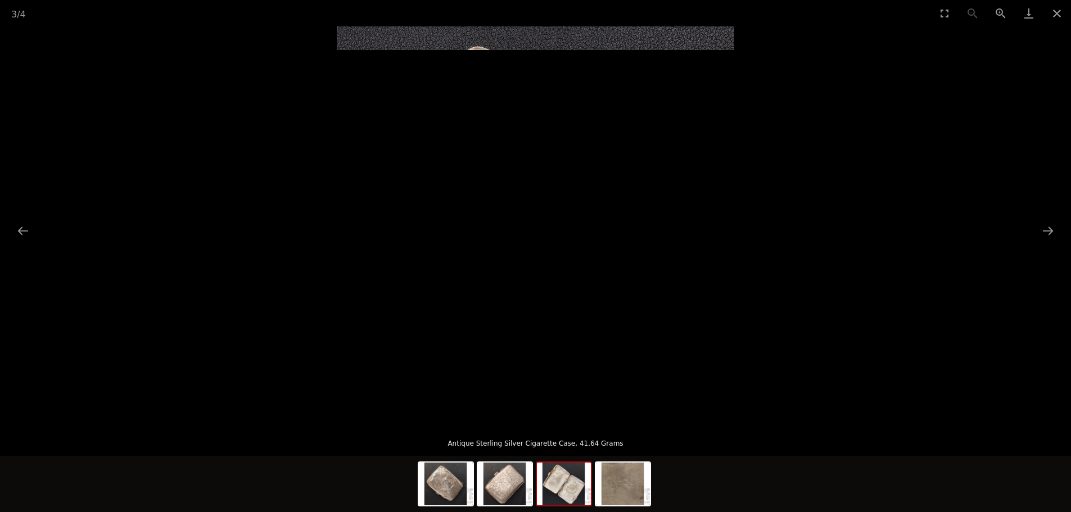
click at [464, 246] on img at bounding box center [535, 224] width 397 height 397
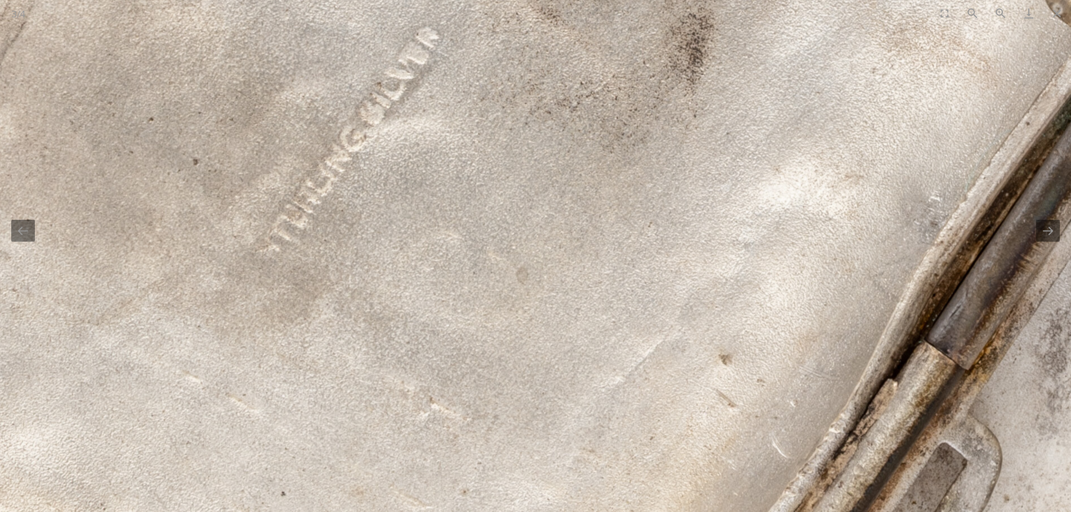
click at [406, 216] on img at bounding box center [1006, 188] width 3024 height 3024
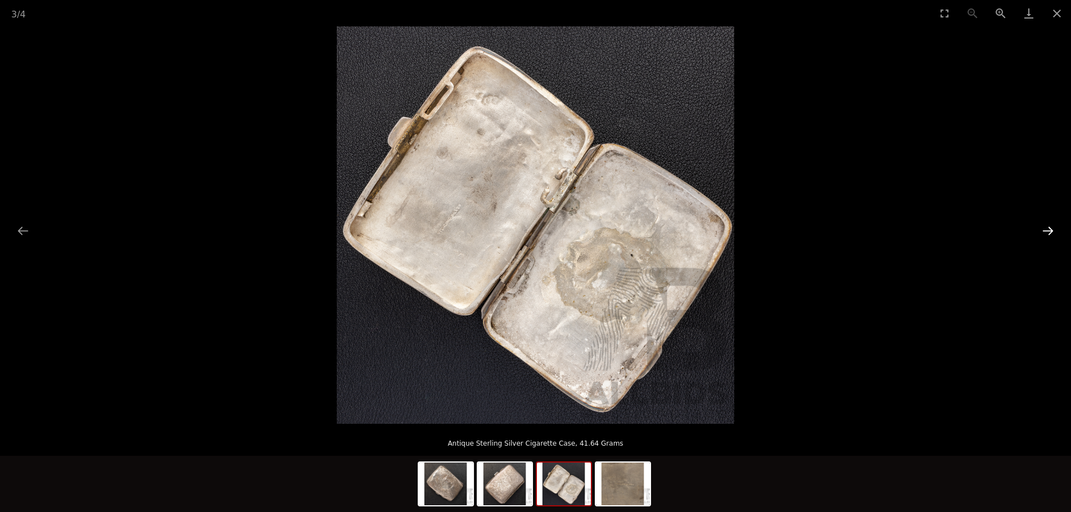
click at [1049, 233] on button "Next slide" at bounding box center [1048, 231] width 24 height 22
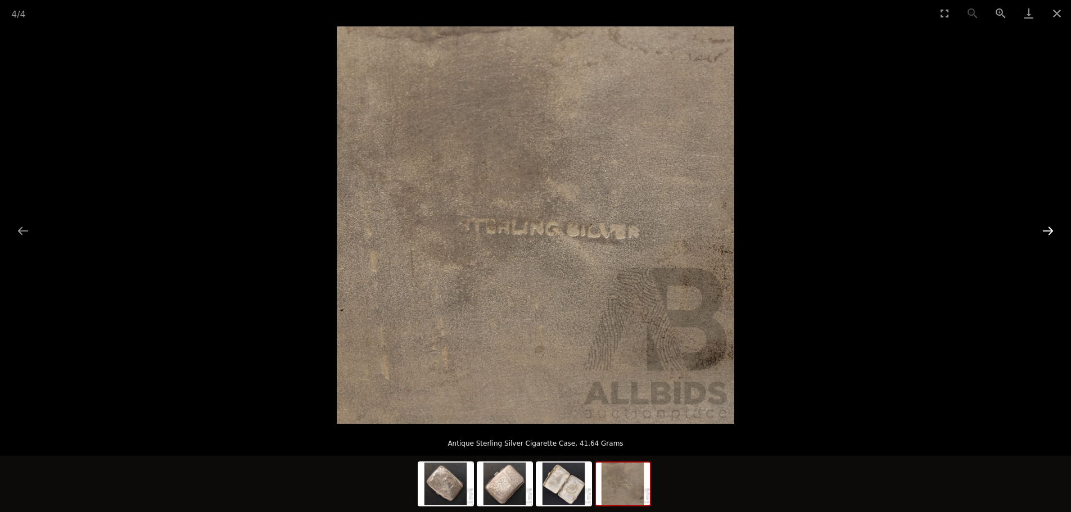
click at [1049, 234] on button "Next slide" at bounding box center [1048, 231] width 24 height 22
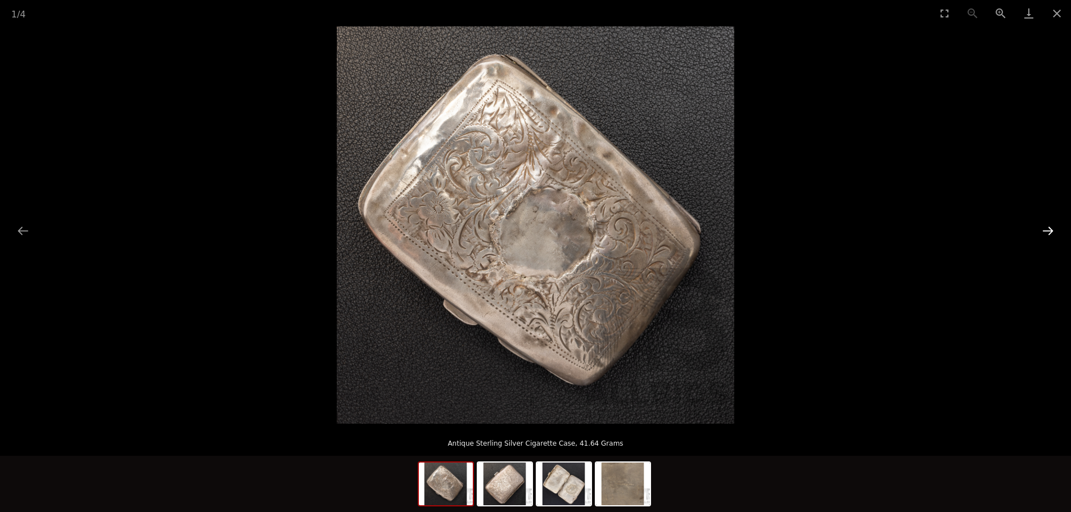
click at [1048, 236] on button "Next slide" at bounding box center [1048, 231] width 24 height 22
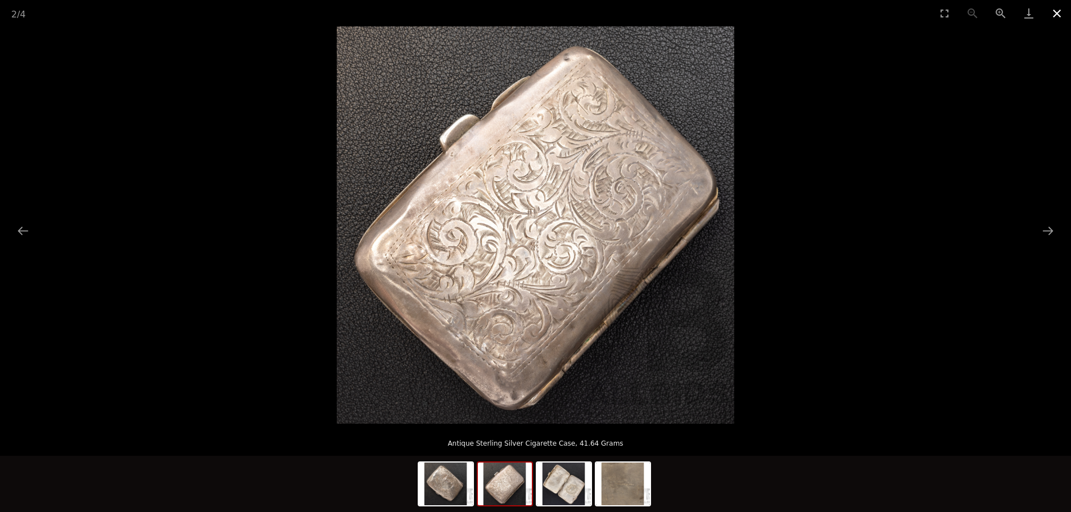
click at [1053, 13] on button "Close gallery" at bounding box center [1057, 13] width 28 height 26
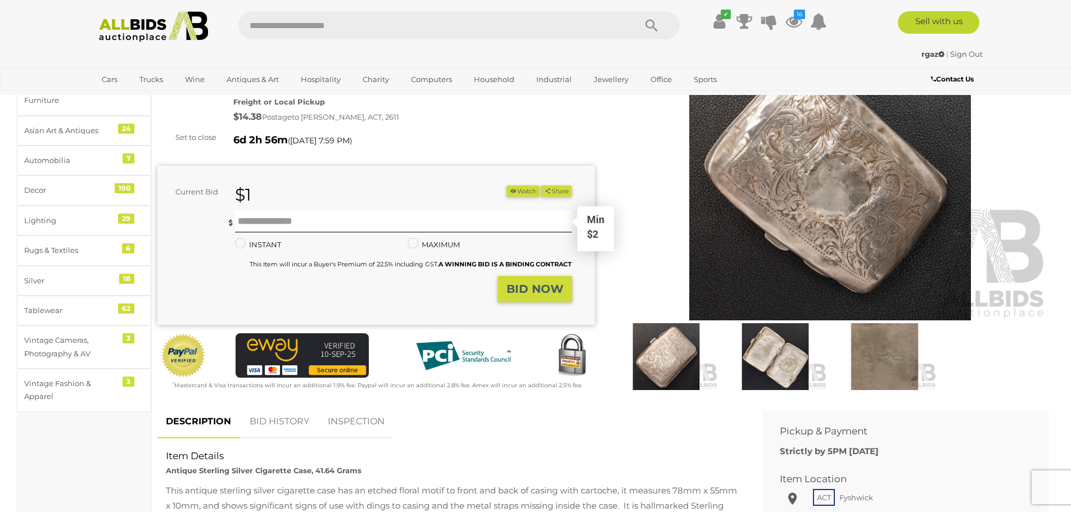
scroll to position [281, 0]
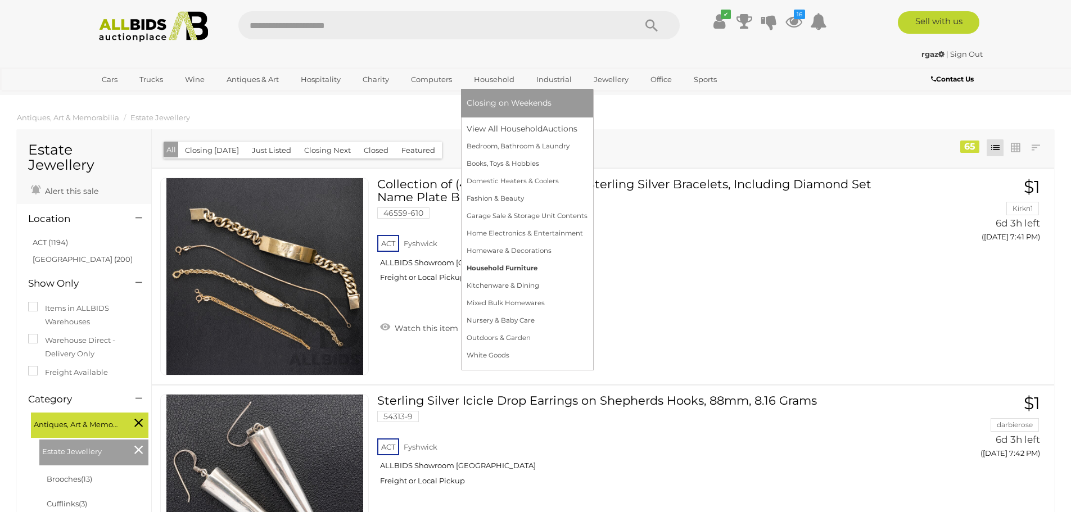
click at [488, 265] on link "Household Furniture" at bounding box center [527, 268] width 121 height 17
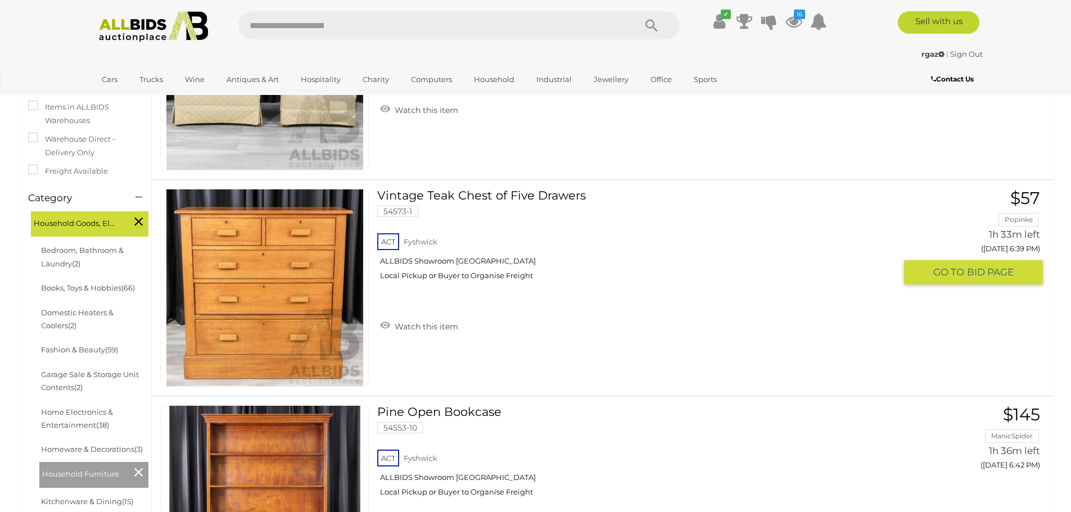
scroll to position [281, 0]
